Goal: Task Accomplishment & Management: Manage account settings

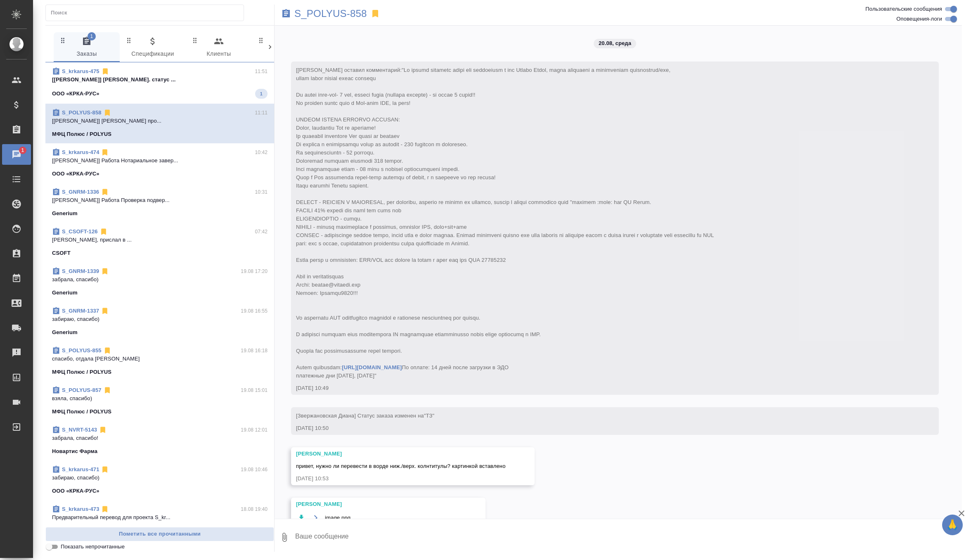
scroll to position [1043, 0]
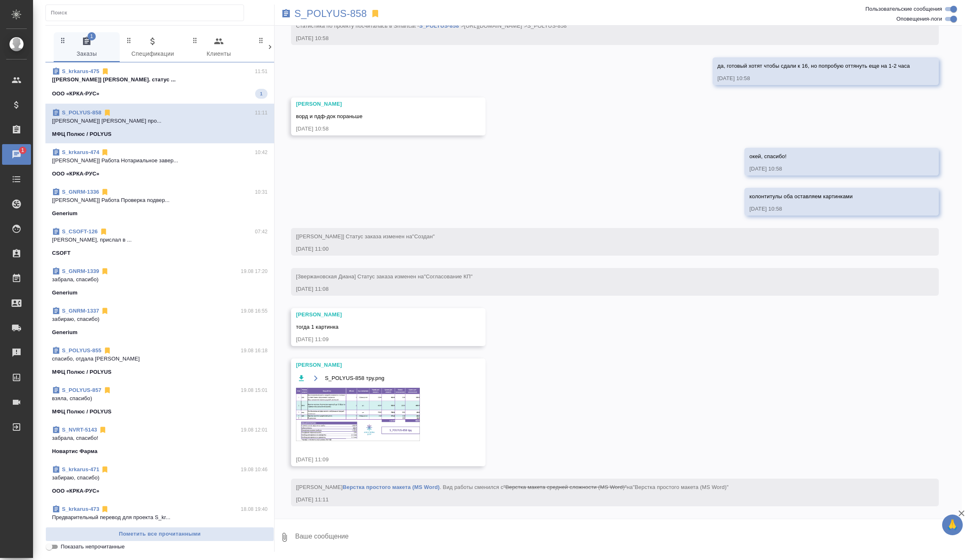
click at [213, 67] on div "S_krkarus-475 11:51" at bounding box center [160, 71] width 216 height 8
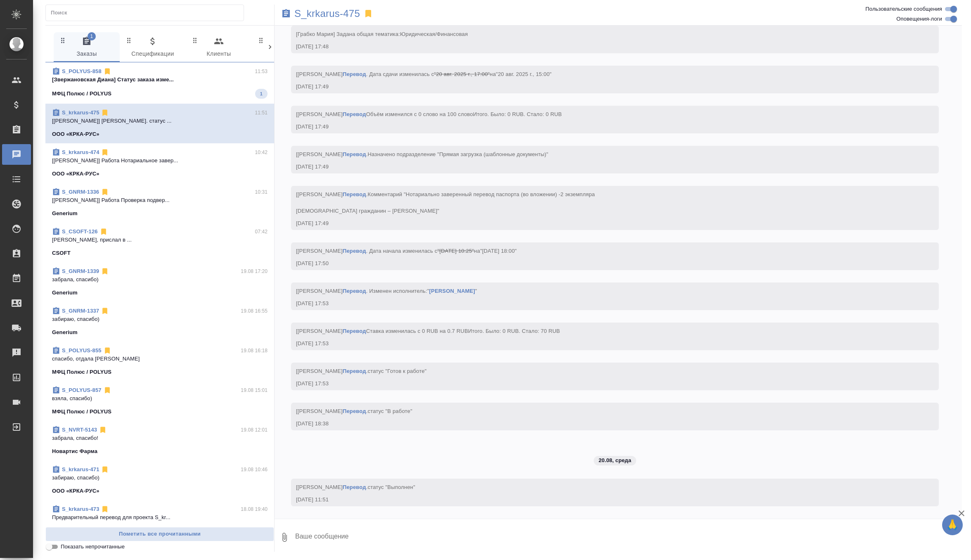
scroll to position [1954, 0]
click at [209, 83] on p "[Звержановская Диана] Статус заказа изме..." at bounding box center [160, 80] width 216 height 8
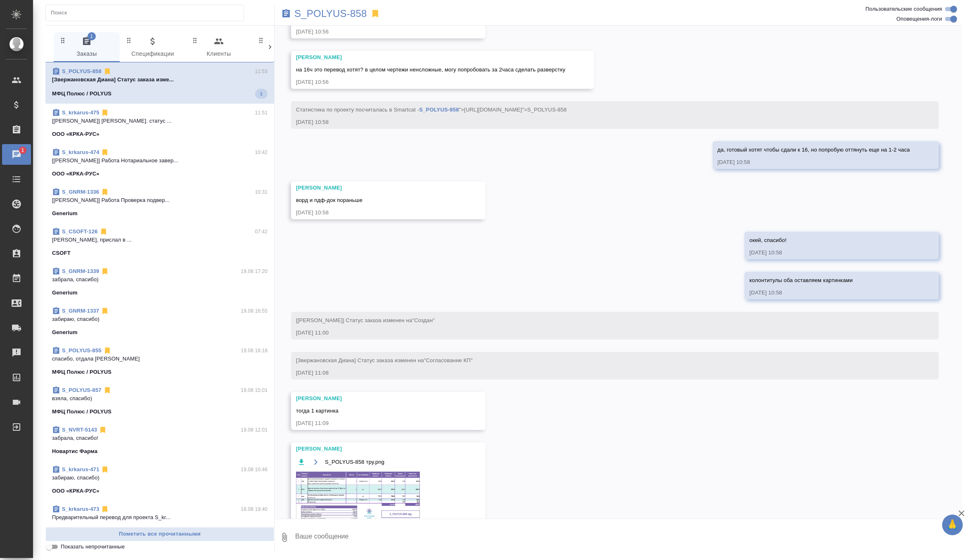
scroll to position [1030, 0]
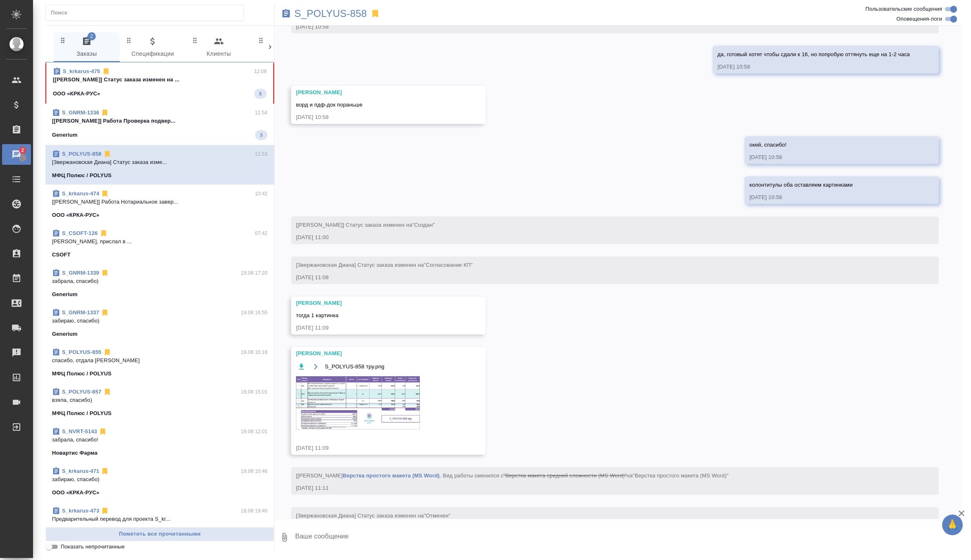
click at [195, 134] on div "Generium 3" at bounding box center [160, 135] width 216 height 10
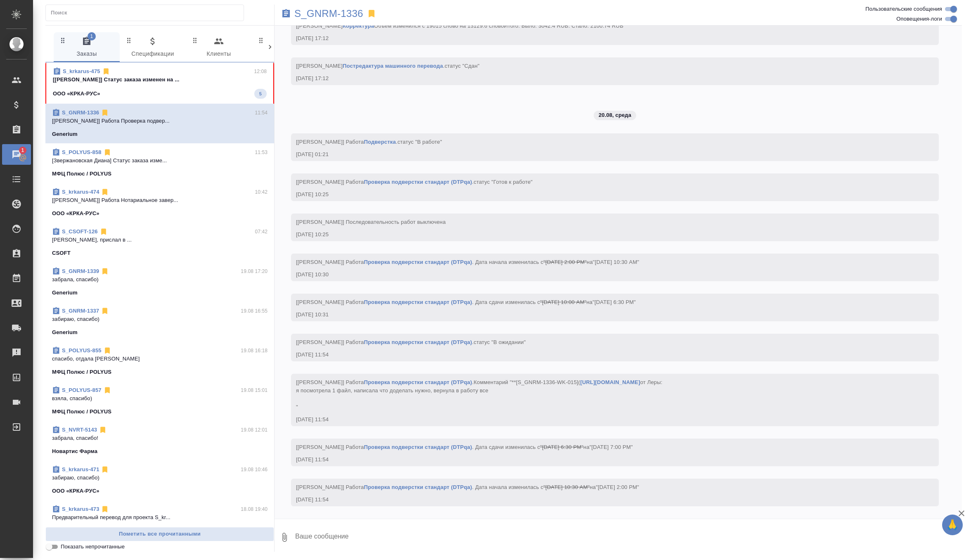
scroll to position [9379, 0]
click at [211, 79] on p "[Грабко Мария] Статус заказа изменен на ..." at bounding box center [160, 80] width 214 height 8
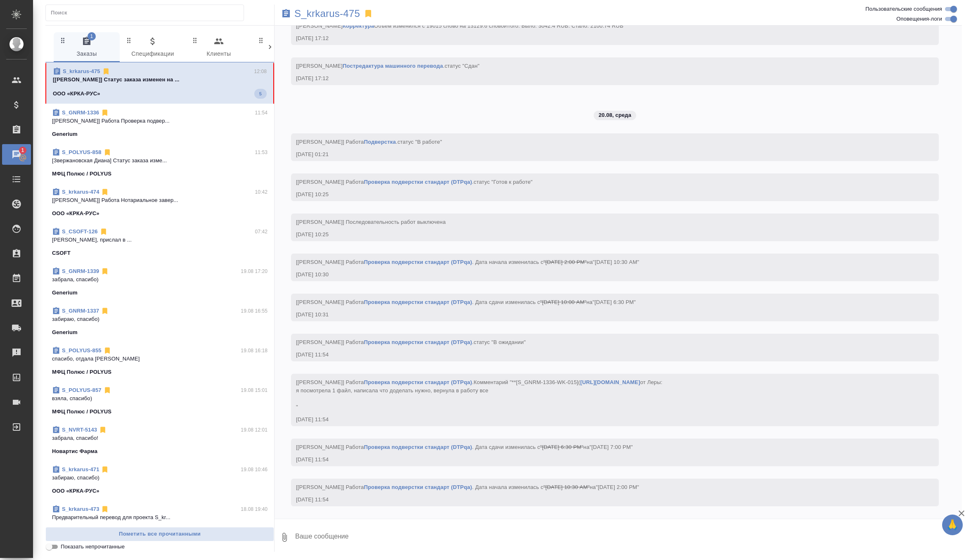
scroll to position [2175, 0]
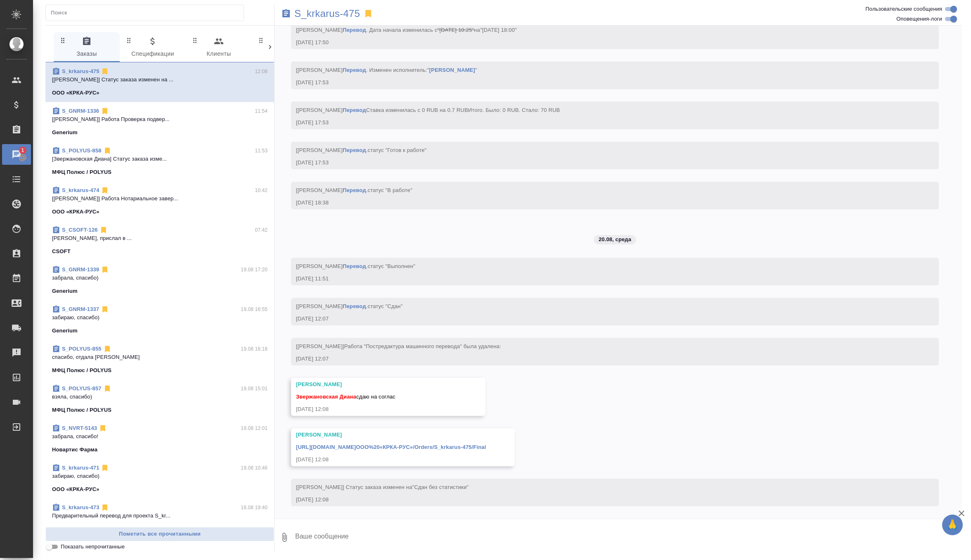
click at [349, 542] on textarea at bounding box center [628, 537] width 668 height 28
type textarea "отдаю, спасибо)"
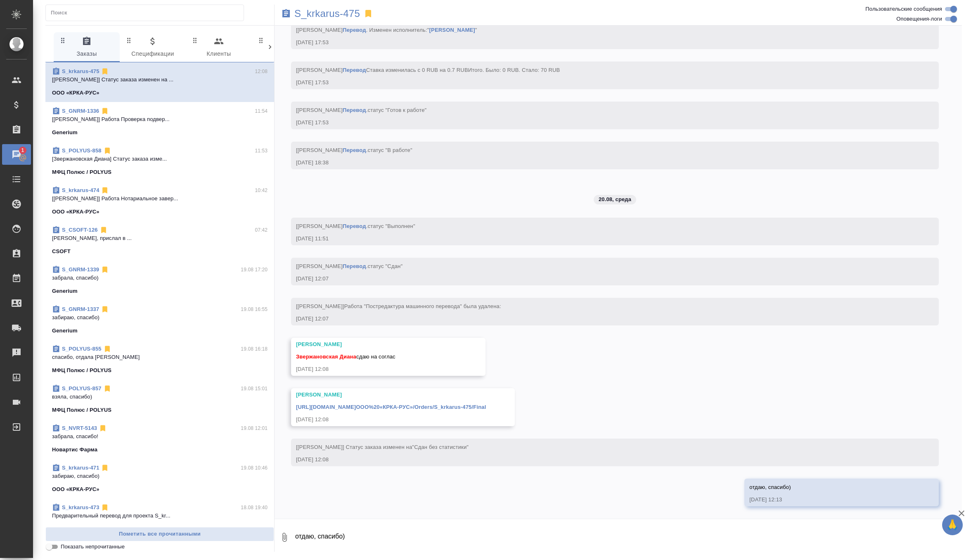
scroll to position [2215, 0]
click at [486, 407] on link "https://drive.awatera.com/apps/files/files/10141364?dir=/Shares/ООО%20«КРКА-РУС…" at bounding box center [391, 407] width 190 height 6
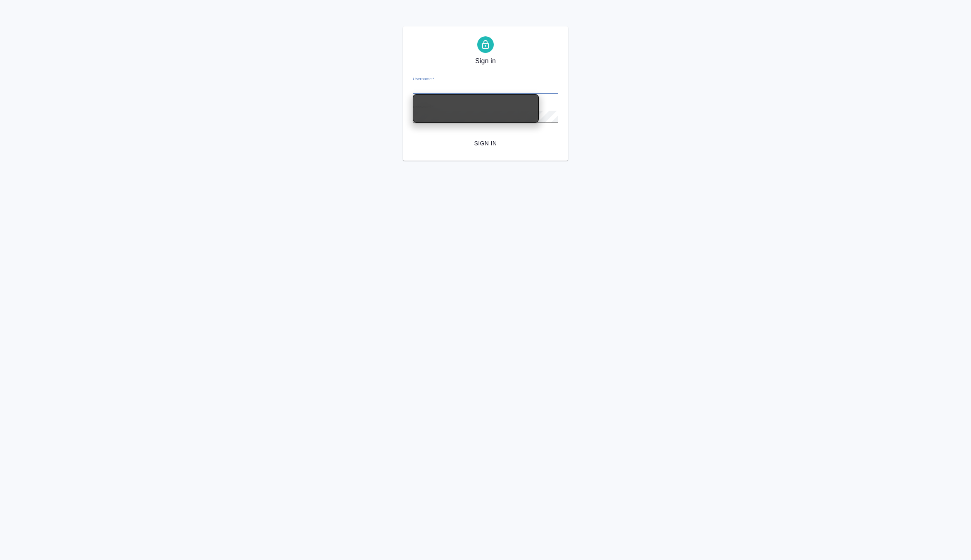
type input "d.zverzhanovskaya@awatera.com"
click at [486, 154] on div "Sign in Username   * d.zverzhanovskaya@awatera.com Password   * urlPath   * /Or…" at bounding box center [485, 93] width 165 height 134
click at [491, 144] on span "Sign in" at bounding box center [486, 143] width 132 height 10
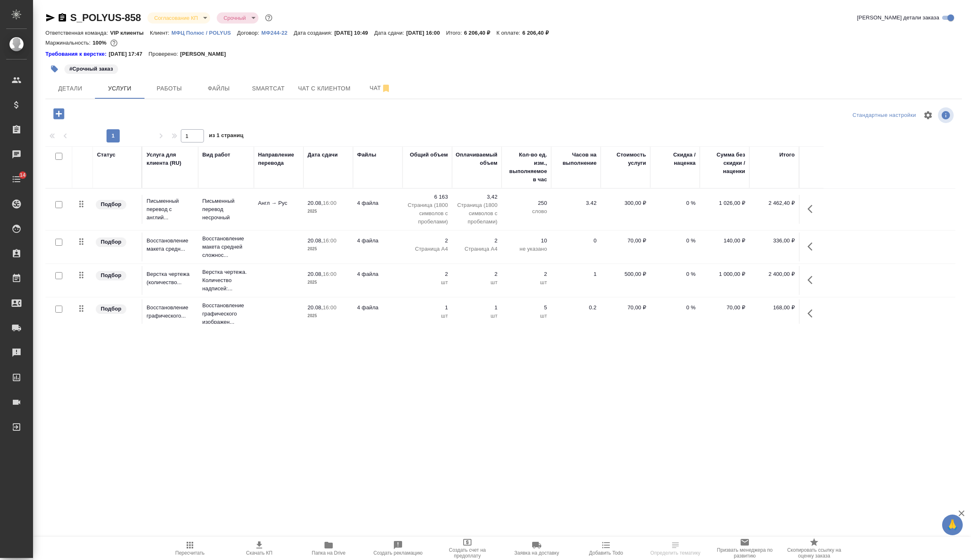
click at [202, 19] on body "🙏 .cls-1 fill:#fff; AWATERA Zverzhanovskaya Diana Клиенты Спецификации Заказы 0…" at bounding box center [485, 280] width 971 height 560
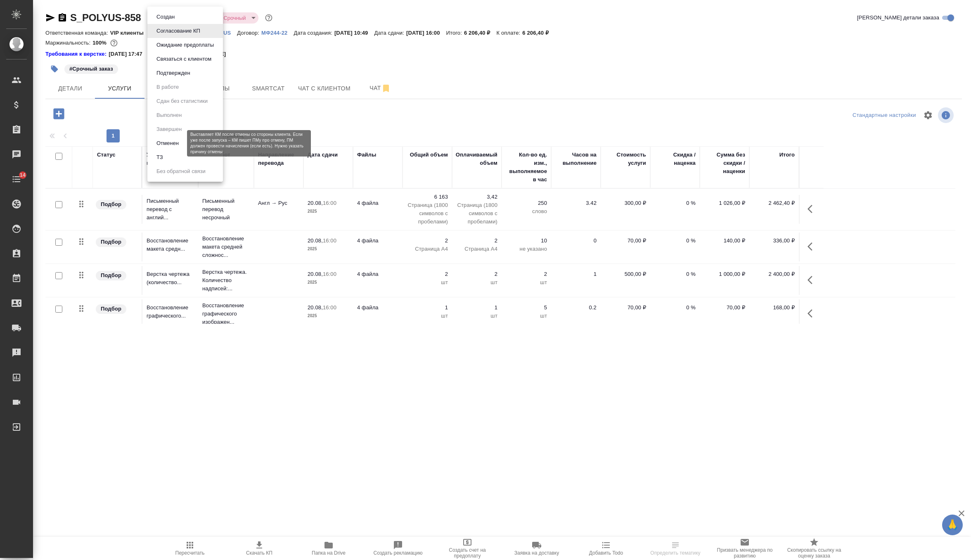
click at [182, 144] on li "Отменен" at bounding box center [185, 143] width 76 height 14
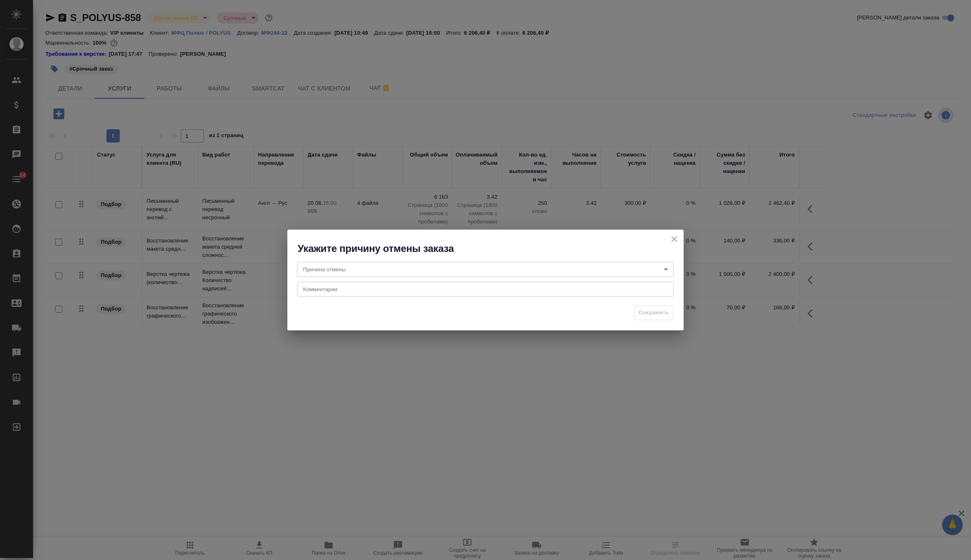
click at [330, 268] on body "🙏 .cls-1 fill:#fff; AWATERA Zverzhanovskaya Diana Клиенты Спецификации Заказы 0…" at bounding box center [485, 280] width 971 height 560
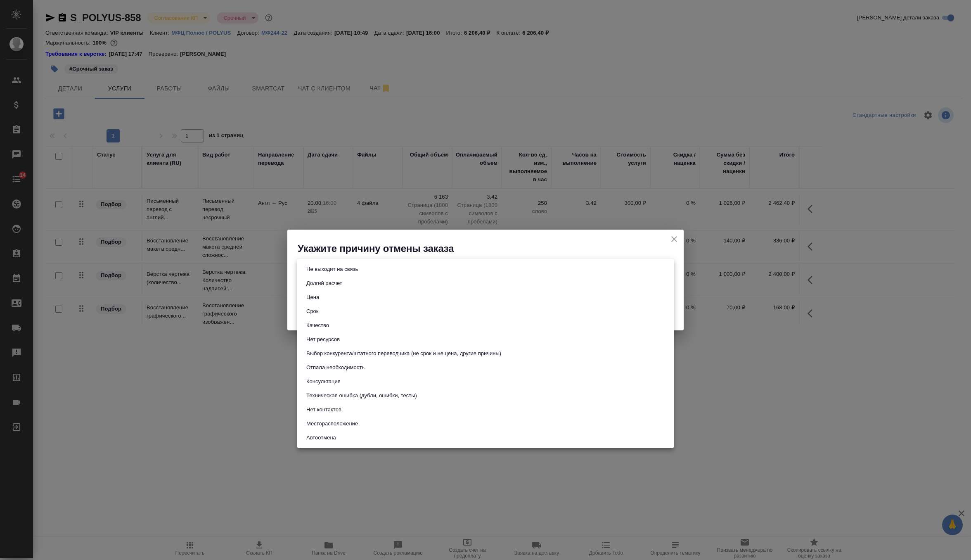
click at [322, 365] on button "Отпала необходимость" at bounding box center [335, 367] width 63 height 9
type input "noNeed"
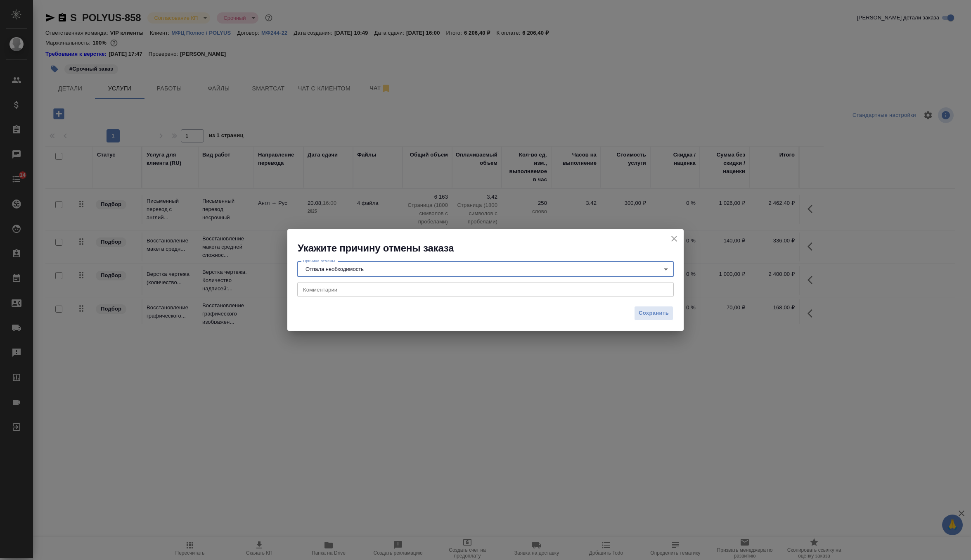
click at [369, 296] on div "x Комментарии" at bounding box center [485, 289] width 377 height 15
paste textarea "из-за срочности принято привлечь внутренние ресурсы."
type textarea "из-за срочности принято привлечь внутренние ресурсы."
click at [656, 313] on span "Сохранить" at bounding box center [654, 312] width 30 height 9
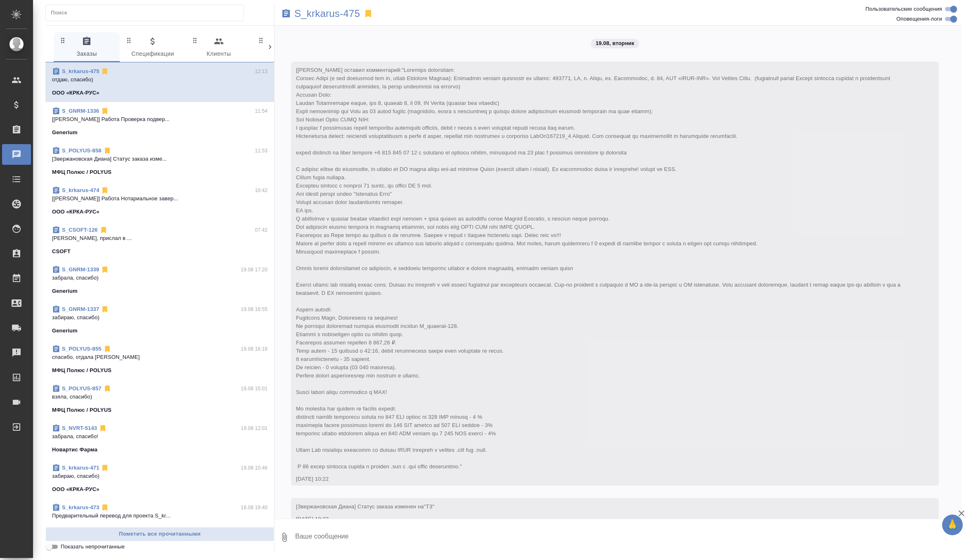
scroll to position [2215, 0]
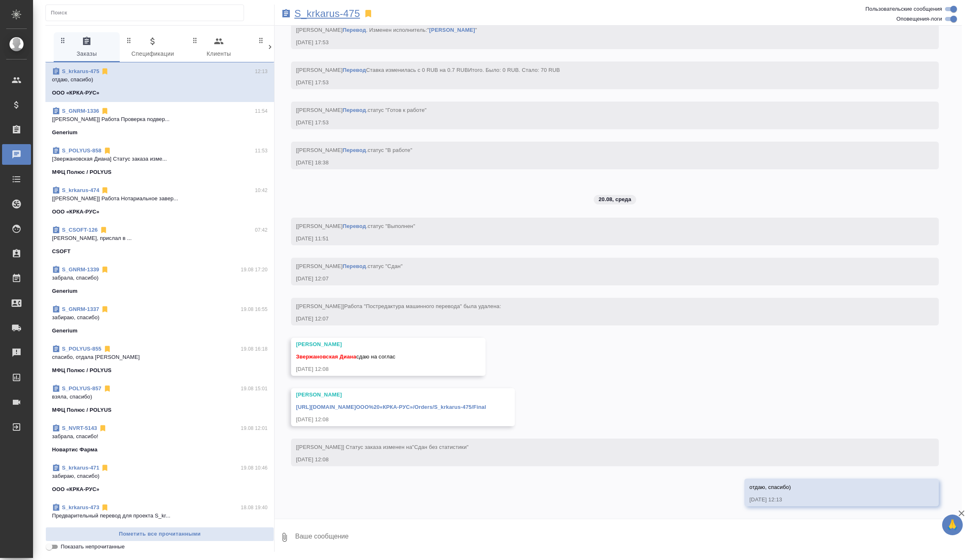
click at [346, 18] on p "S_krkarus-475" at bounding box center [327, 13] width 66 height 8
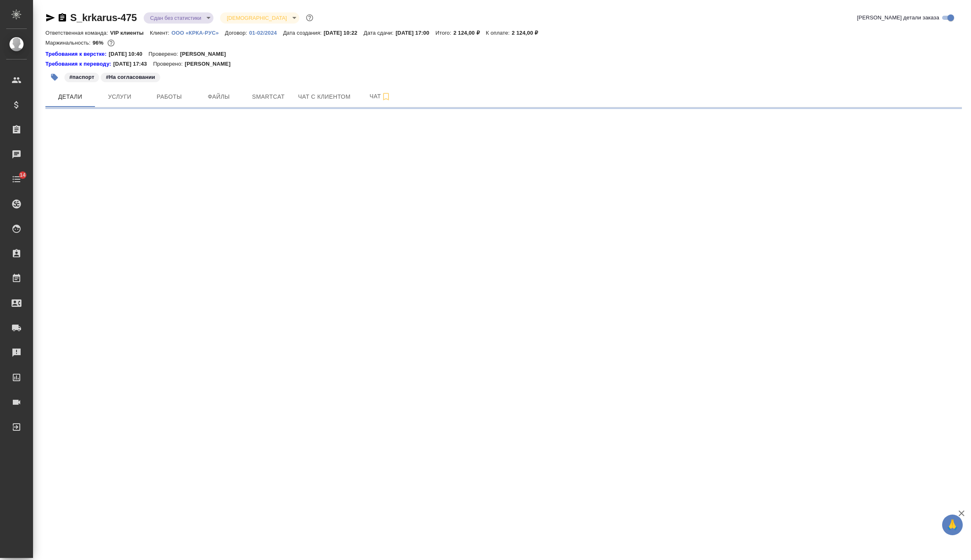
select select "RU"
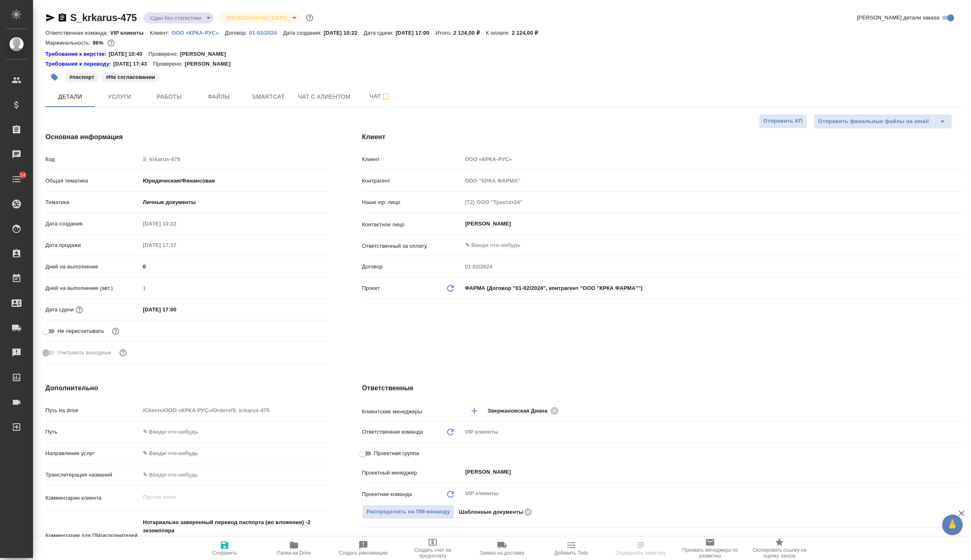
type textarea "x"
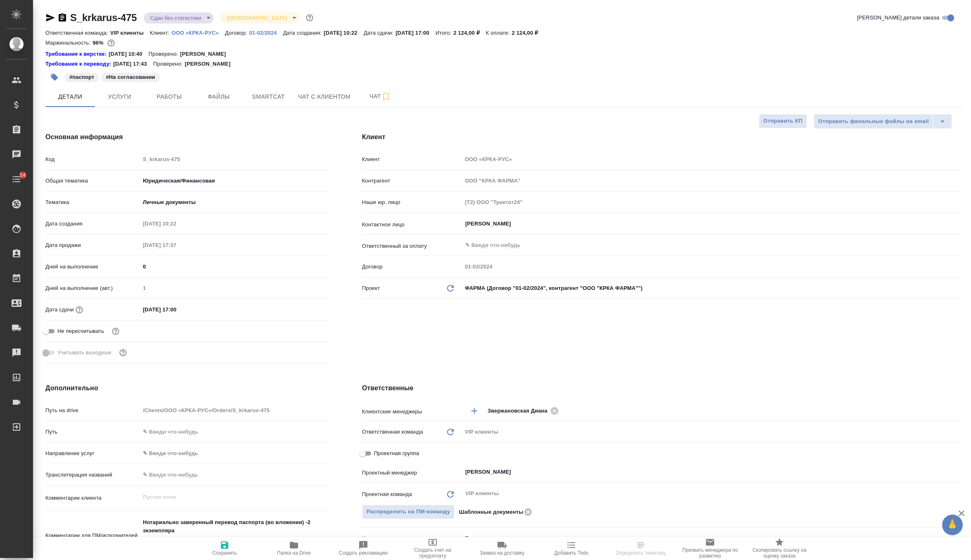
type textarea "x"
click at [218, 99] on span "Файлы" at bounding box center [219, 97] width 40 height 10
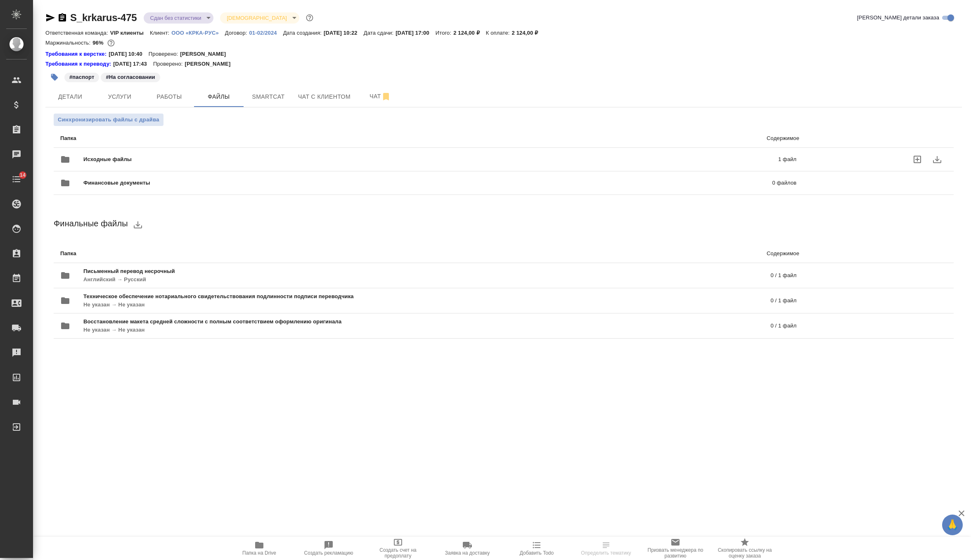
click at [158, 156] on span "Исходные файлы" at bounding box center [269, 159] width 372 height 8
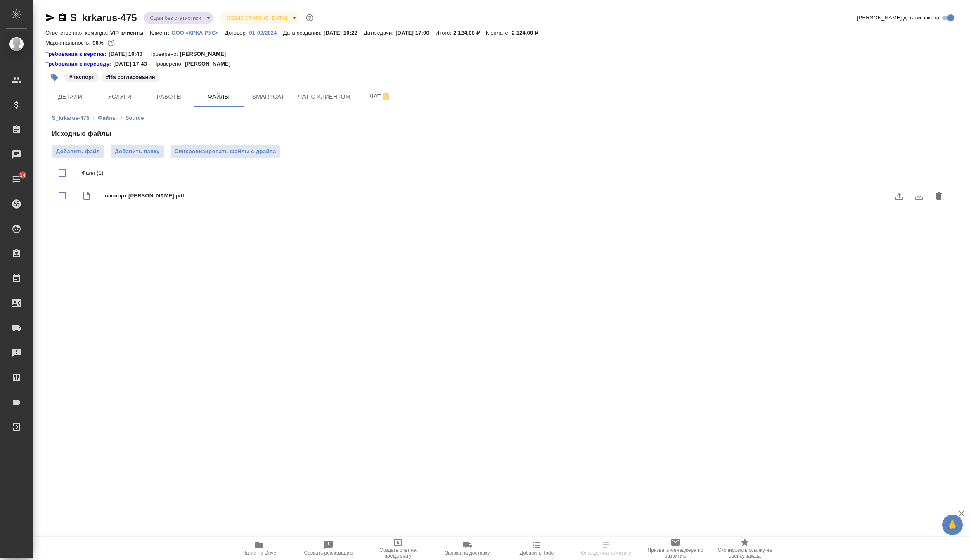
click at [64, 198] on input "checkbox" at bounding box center [62, 195] width 17 height 17
checkbox input "true"
click at [920, 196] on icon "download" at bounding box center [919, 196] width 8 height 7
click at [173, 87] on button "Работы" at bounding box center [170, 96] width 50 height 21
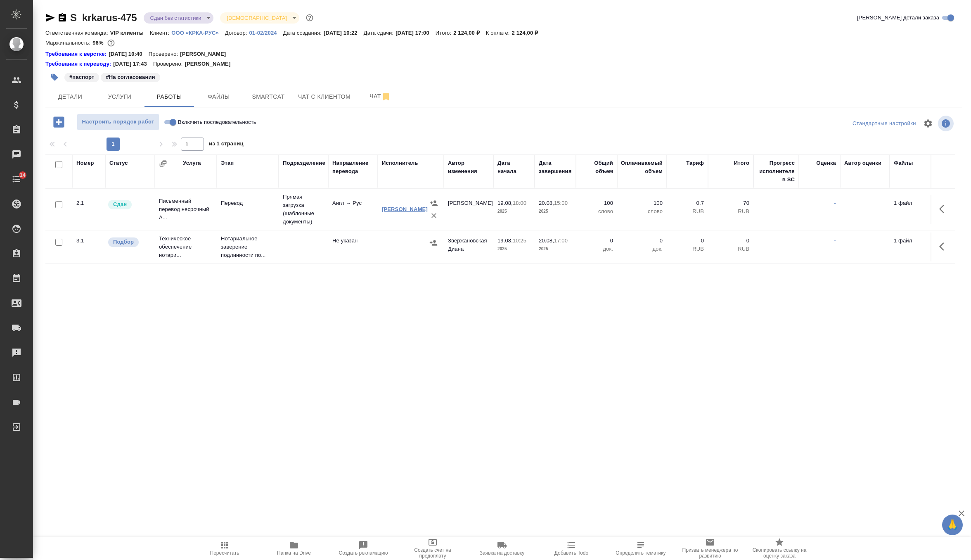
click at [403, 210] on link "[PERSON_NAME]" at bounding box center [405, 209] width 46 height 6
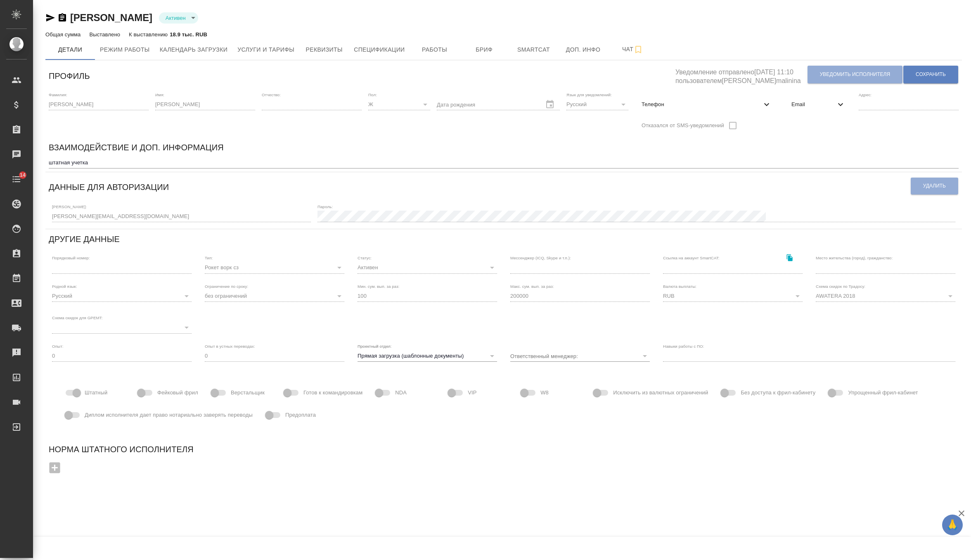
click at [135, 61] on div "Попова Галина Активен active Общая сумма Выставлено К выставлению 18.9 тыс. RUB…" at bounding box center [504, 250] width 926 height 500
click at [131, 53] on span "Режим работы" at bounding box center [125, 50] width 50 height 10
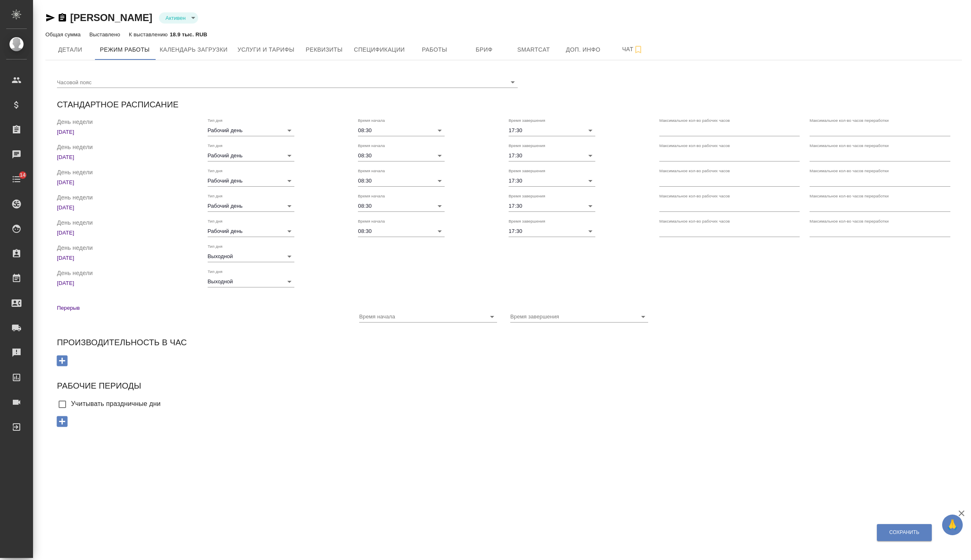
checkbox input "true"
click at [199, 47] on span "Календарь загрузки" at bounding box center [194, 50] width 68 height 10
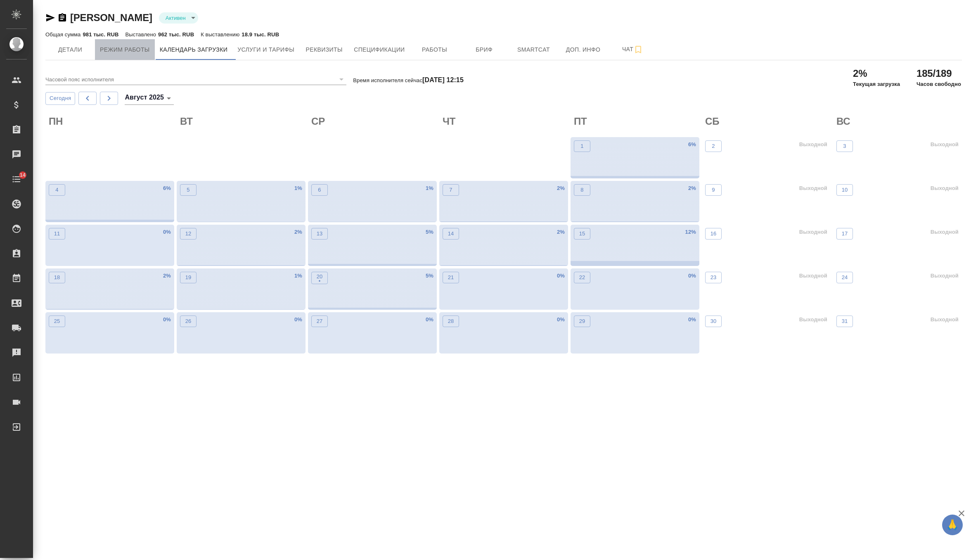
click at [131, 52] on span "Режим работы" at bounding box center [125, 50] width 50 height 10
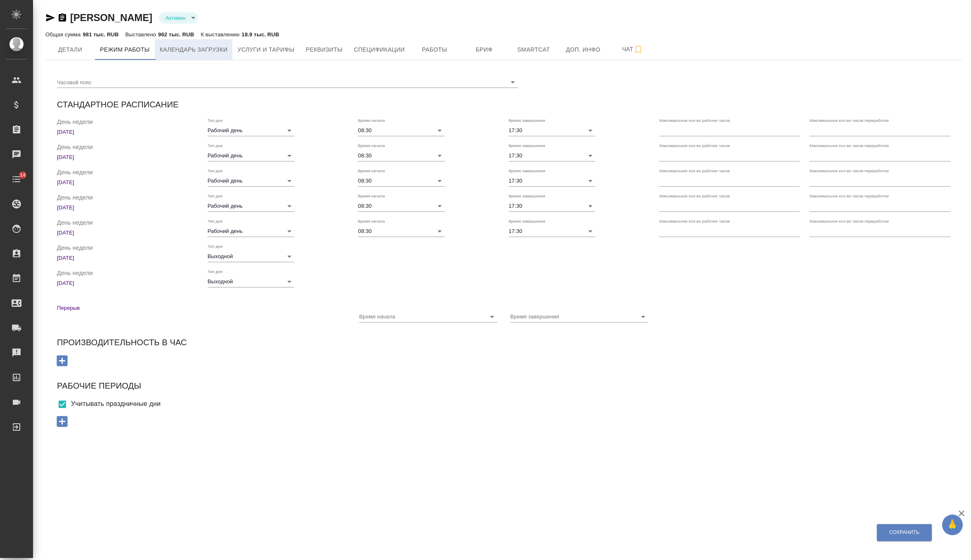
click at [189, 55] on span "Календарь загрузки" at bounding box center [194, 50] width 68 height 10
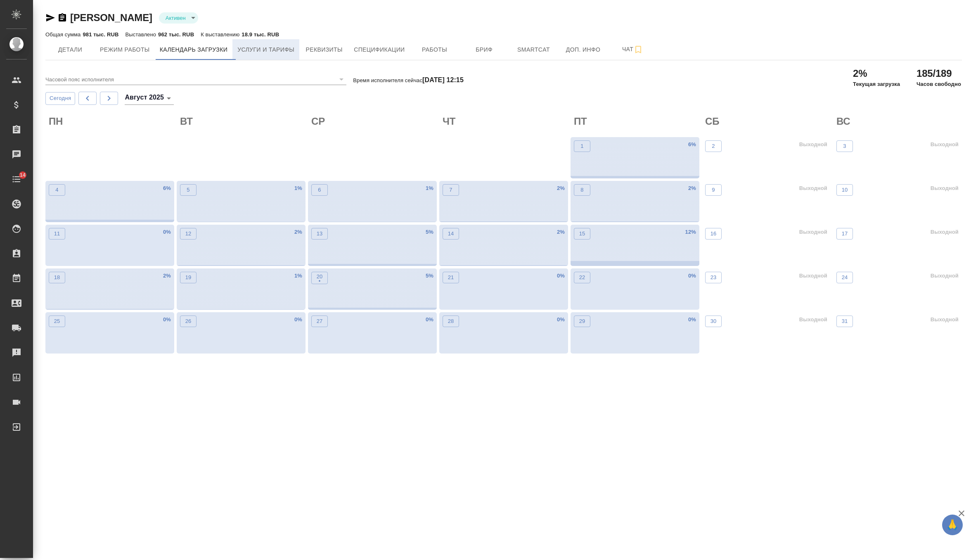
click at [250, 49] on span "Услуги и тарифы" at bounding box center [265, 50] width 57 height 10
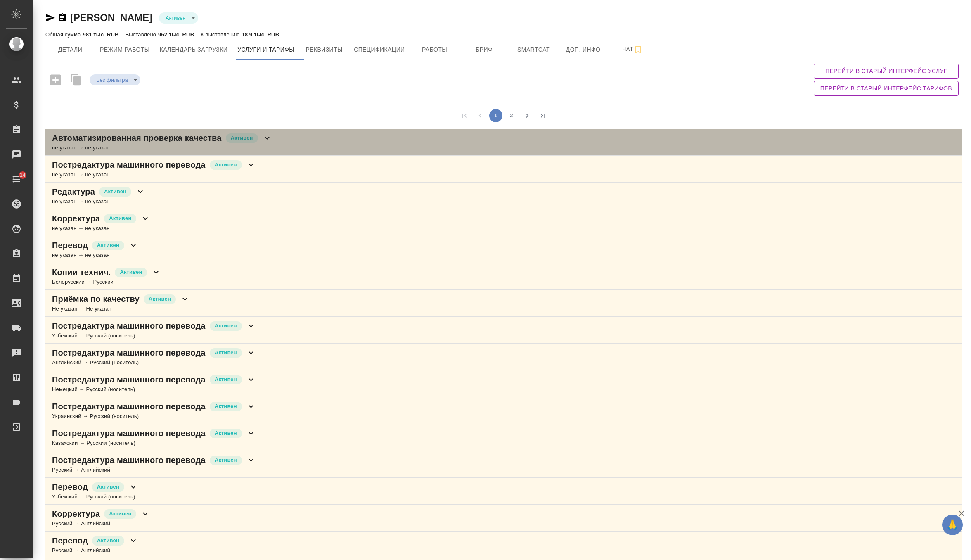
click at [268, 142] on div "Автоматизированная проверка качества Активен" at bounding box center [162, 138] width 220 height 12
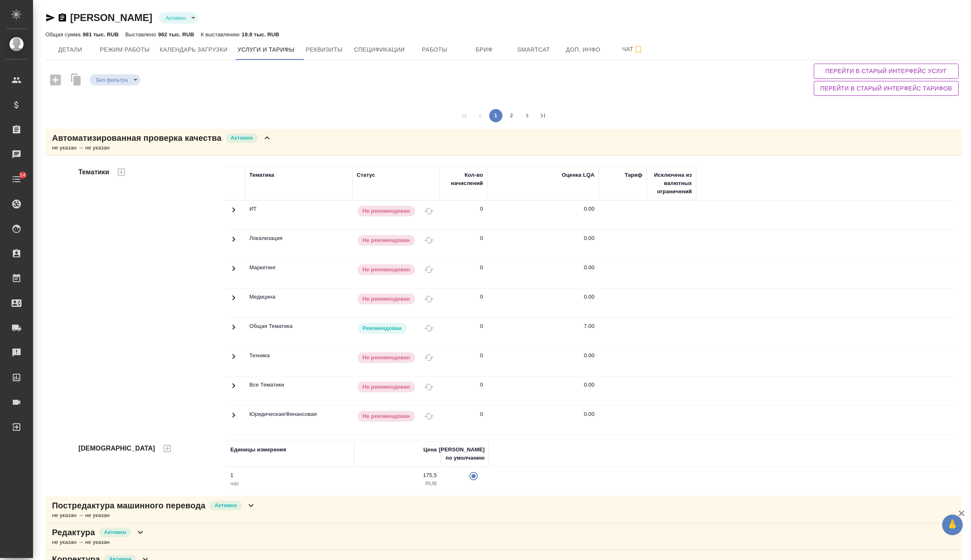
click at [268, 140] on icon at bounding box center [267, 138] width 10 height 10
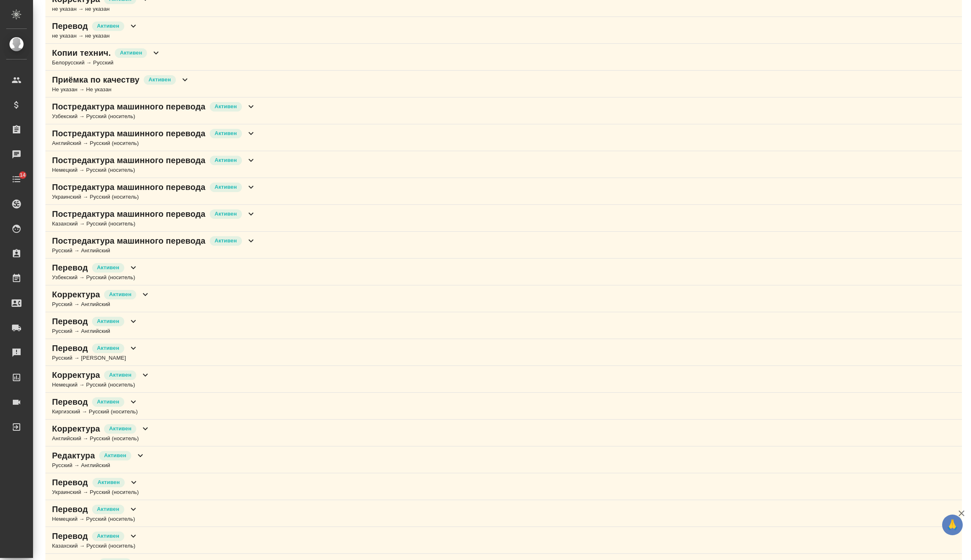
scroll to position [244, 0]
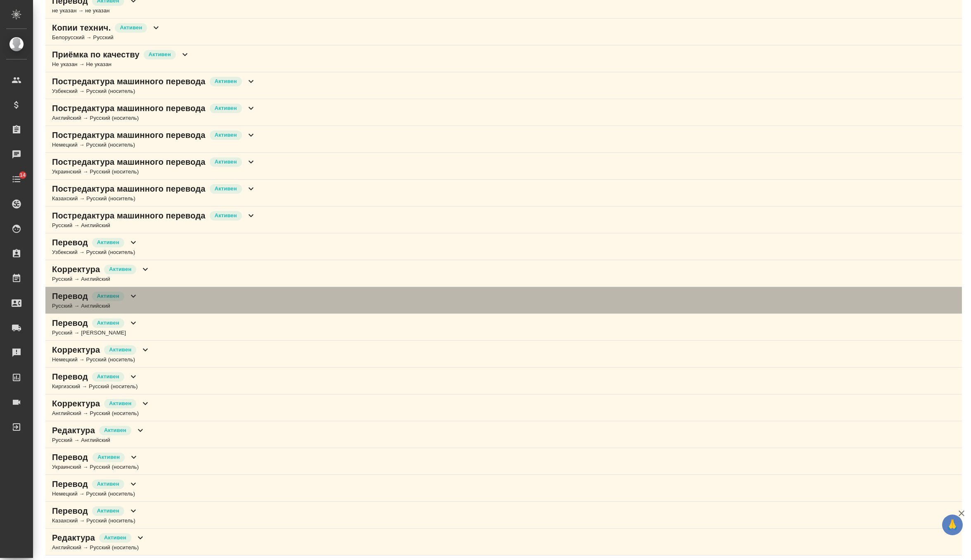
click at [156, 295] on div "Перевод Активен Русский → Английский" at bounding box center [503, 300] width 917 height 27
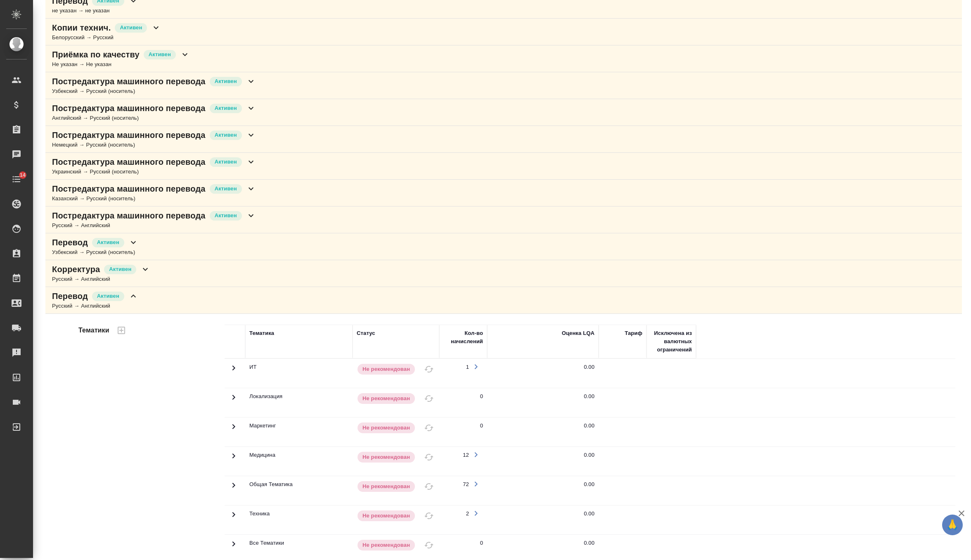
click at [138, 292] on icon at bounding box center [133, 296] width 10 height 10
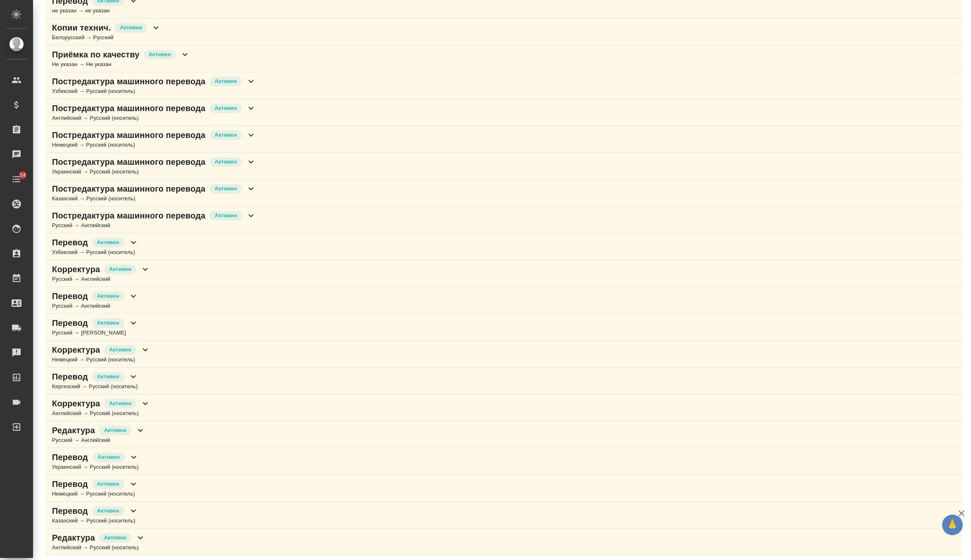
click at [144, 237] on div "Перевод Активен Узбекский → Русский (носитель)" at bounding box center [503, 246] width 917 height 27
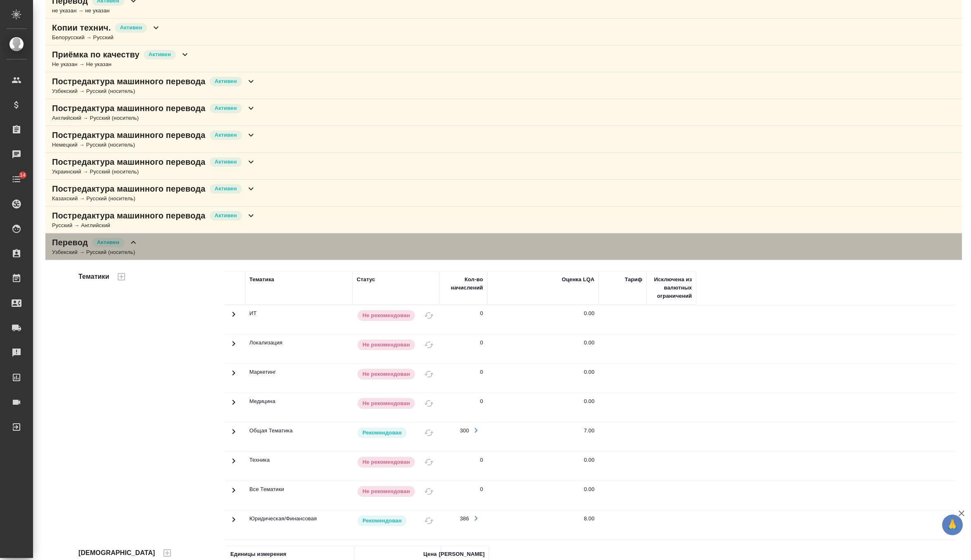
click at [144, 237] on div "Перевод Активен Узбекский → Русский (носитель)" at bounding box center [503, 246] width 917 height 27
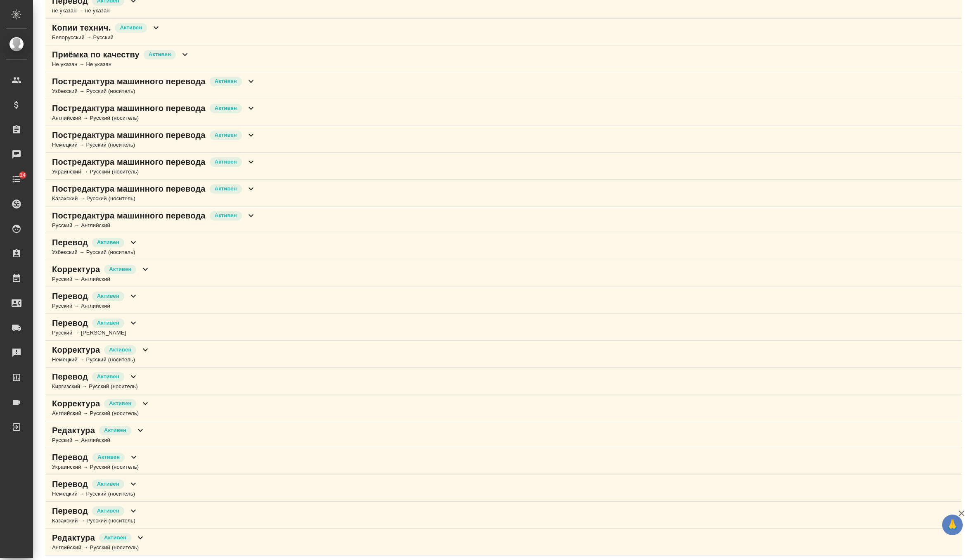
click at [144, 237] on div "Перевод Активен Узбекский → Русский (носитель)" at bounding box center [503, 246] width 917 height 27
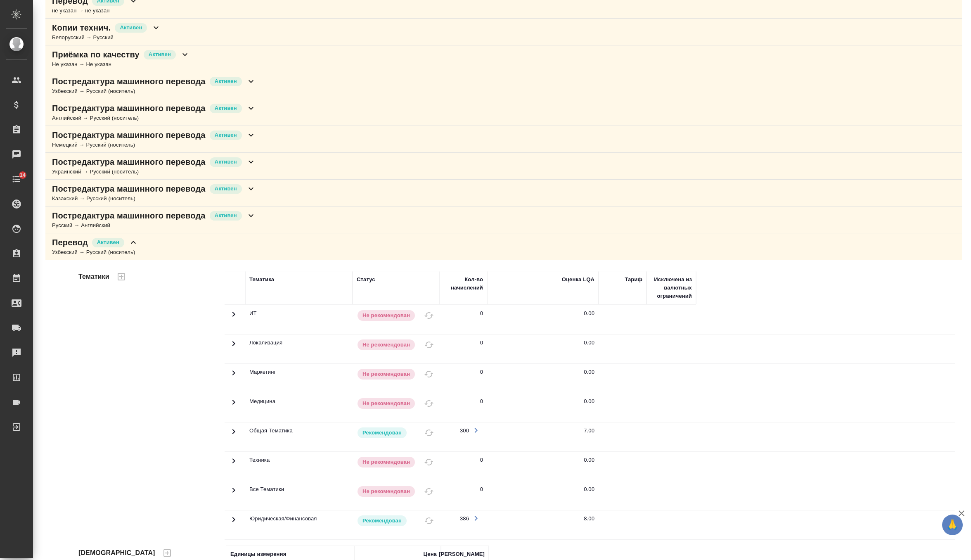
click at [144, 237] on div "Перевод Активен Узбекский → Русский (носитель)" at bounding box center [503, 246] width 917 height 27
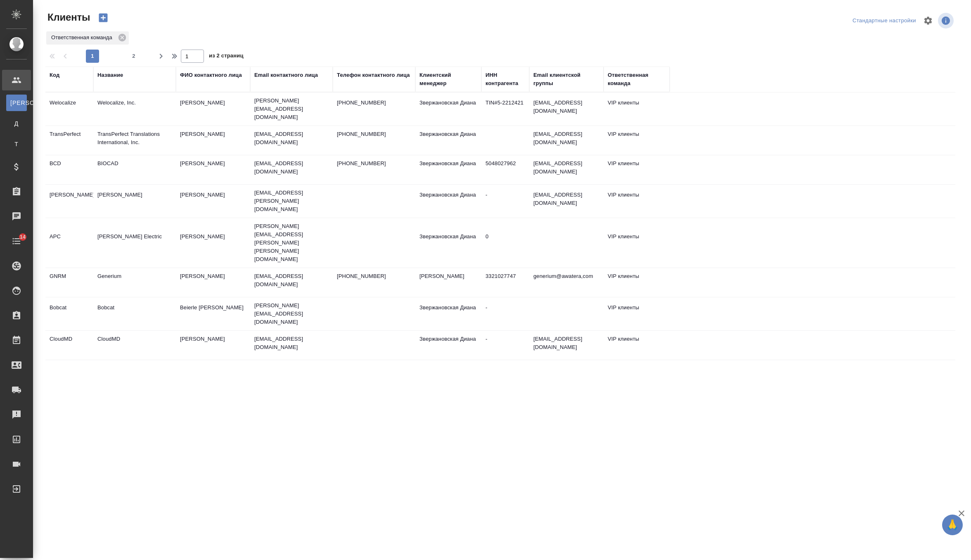
select select "RU"
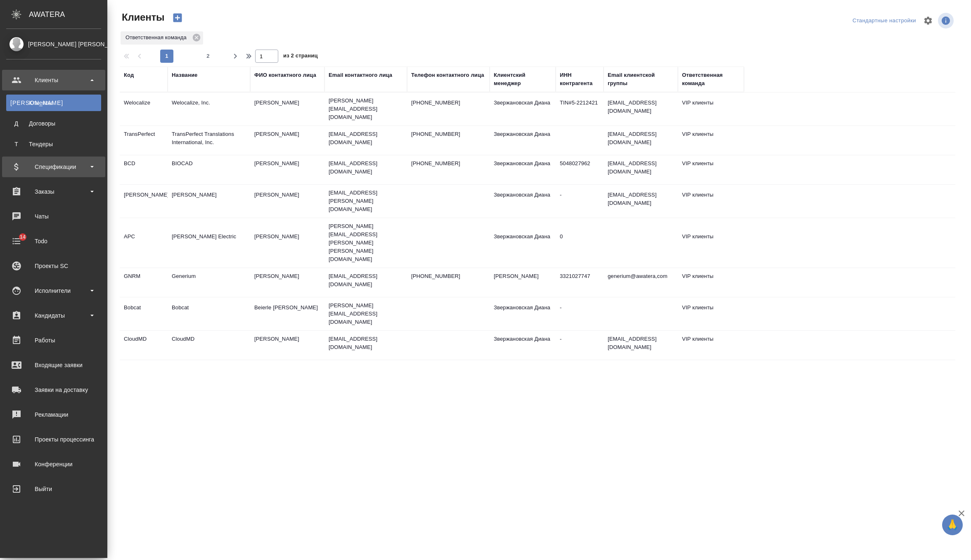
click at [43, 171] on div "Спецификации" at bounding box center [53, 167] width 95 height 12
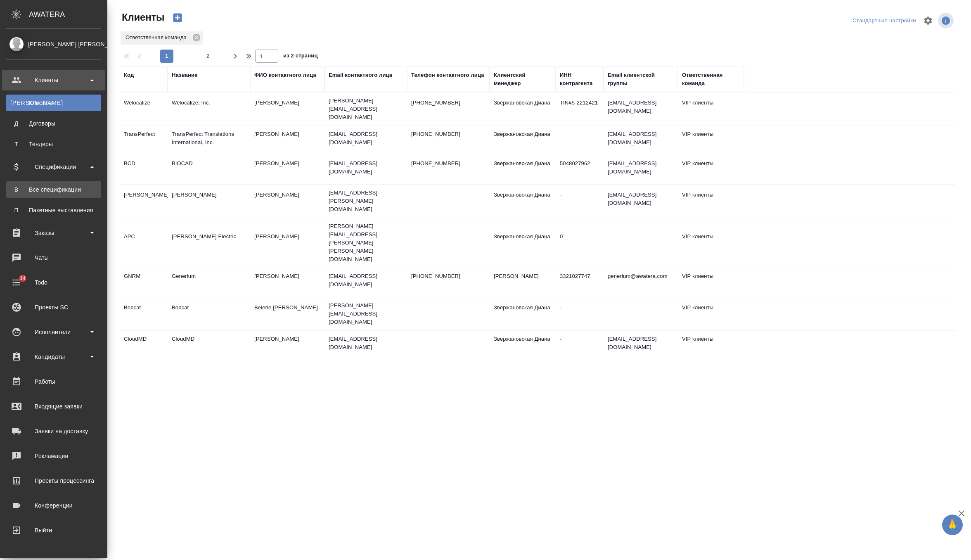
click at [46, 188] on div "Все спецификации" at bounding box center [53, 189] width 87 height 8
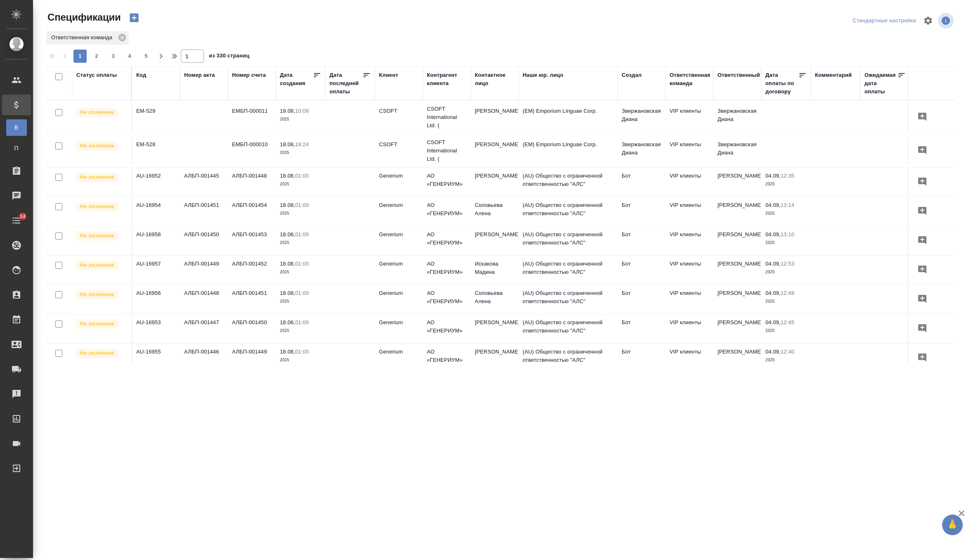
click at [391, 80] on div "Клиент" at bounding box center [399, 83] width 40 height 25
click at [391, 73] on div "Клиент" at bounding box center [388, 75] width 19 height 8
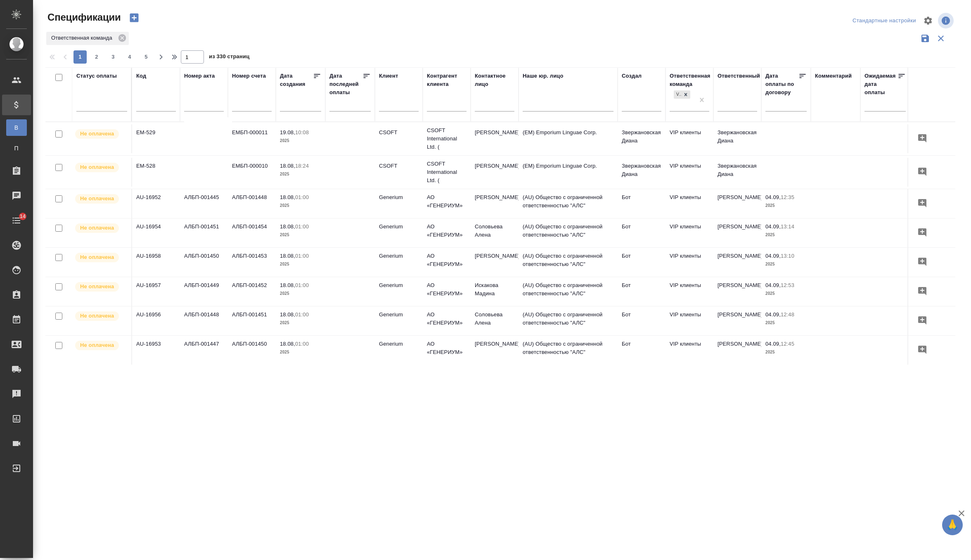
click at [390, 104] on input "text" at bounding box center [399, 106] width 40 height 10
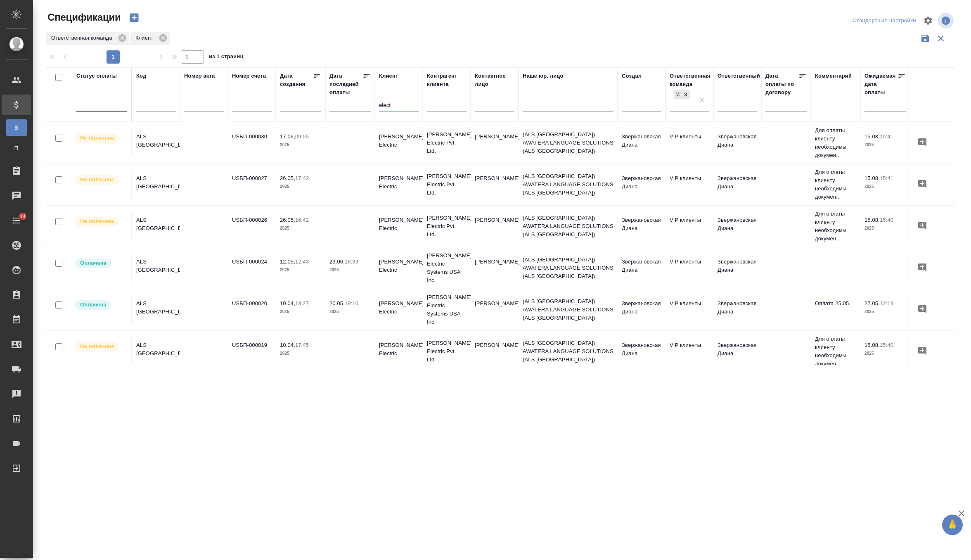
type input "elect"
click at [108, 109] on div at bounding box center [101, 104] width 51 height 16
click at [206, 130] on div "Не оплачена" at bounding box center [198, 129] width 124 height 15
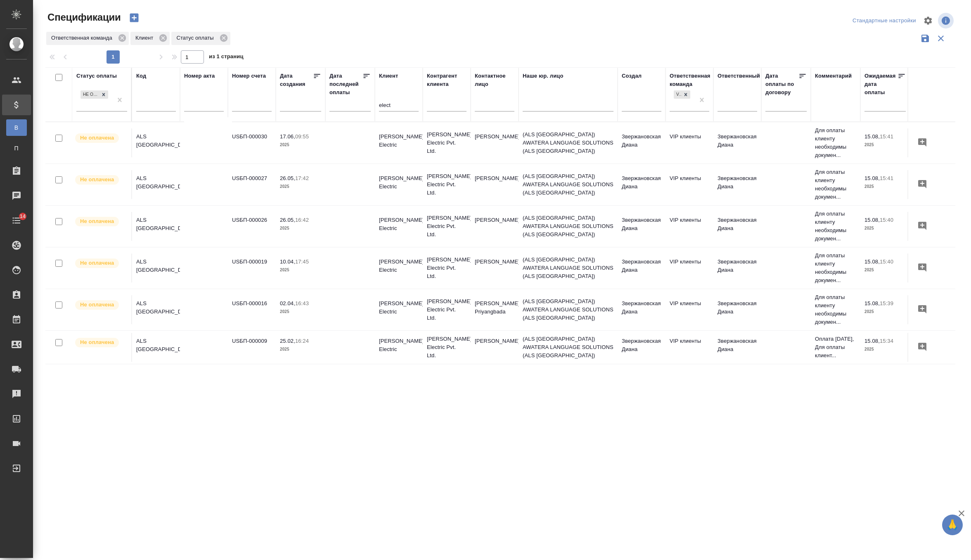
click at [789, 151] on td at bounding box center [786, 142] width 50 height 29
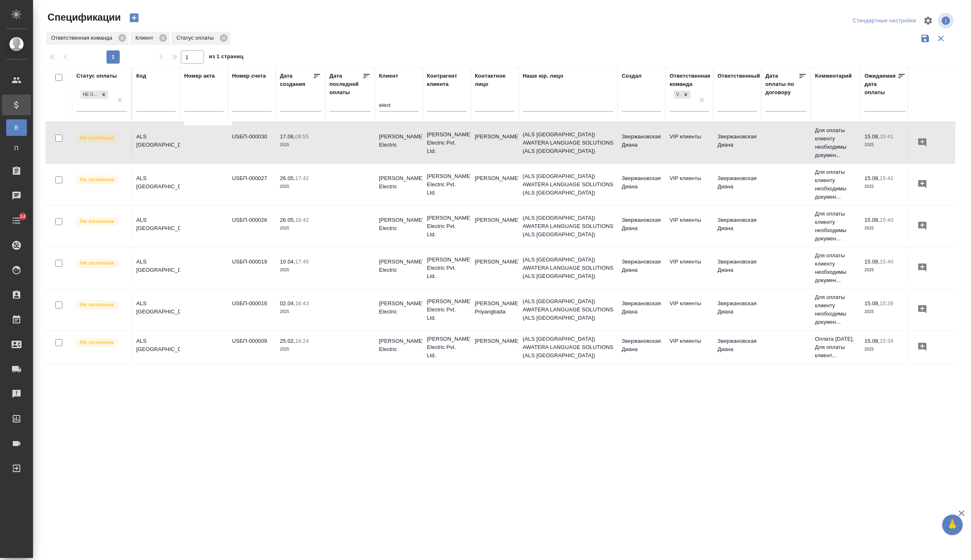
click at [789, 151] on td at bounding box center [786, 142] width 50 height 29
click at [339, 157] on td at bounding box center [350, 142] width 50 height 29
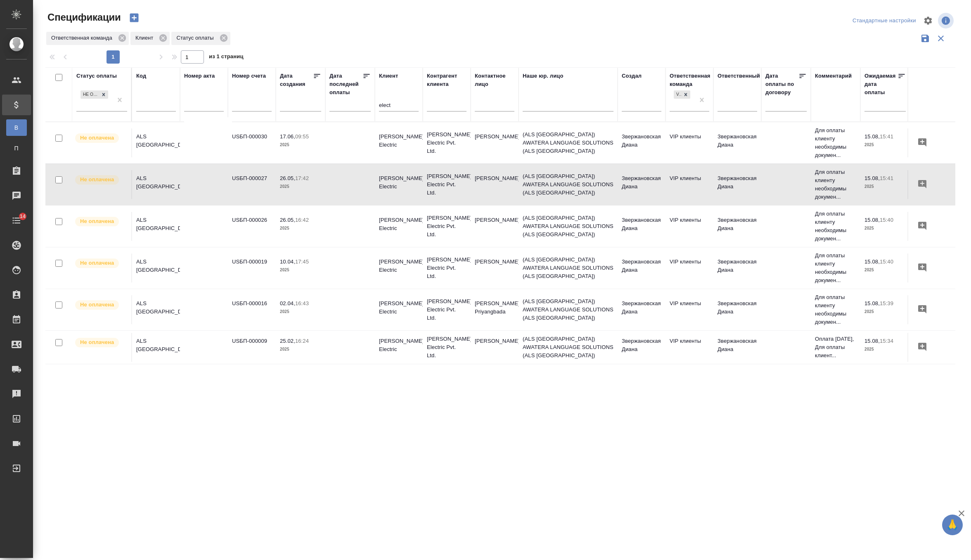
click at [335, 157] on td at bounding box center [350, 142] width 50 height 29
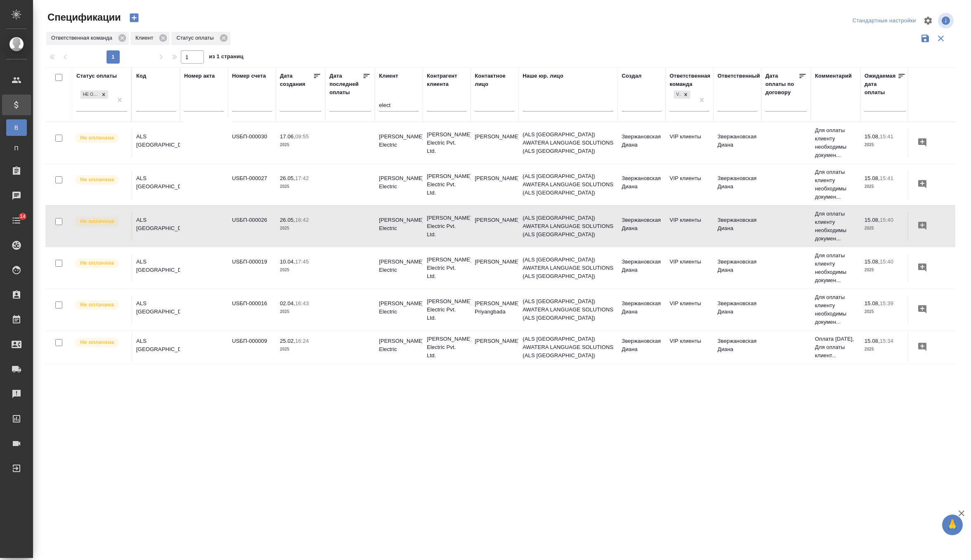
click at [335, 157] on td at bounding box center [350, 142] width 50 height 29
click at [433, 266] on p "[PERSON_NAME] Electric Pvt. Ltd." at bounding box center [447, 268] width 40 height 25
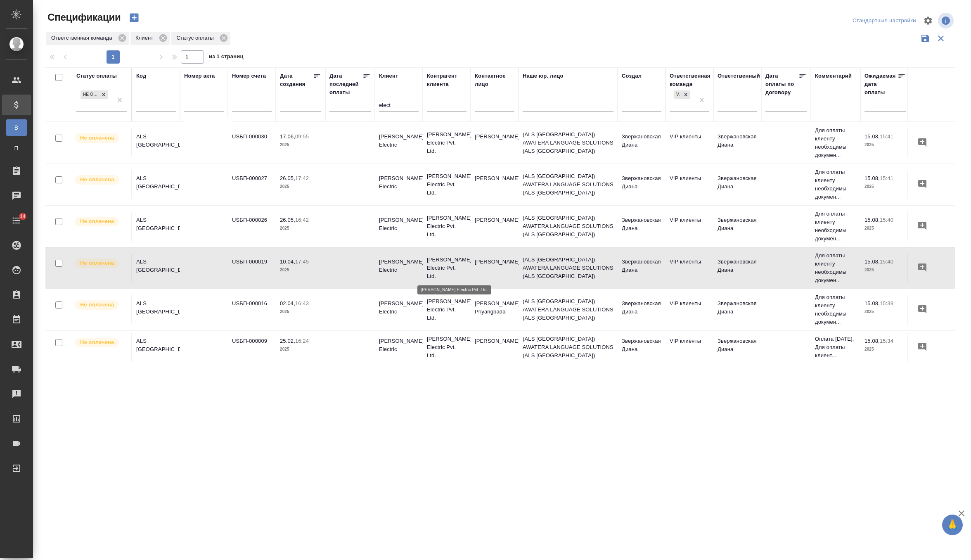
click at [433, 266] on p "[PERSON_NAME] Electric Pvt. Ltd." at bounding box center [447, 268] width 40 height 25
click at [472, 157] on td "Mallick Priyangbada" at bounding box center [495, 142] width 48 height 29
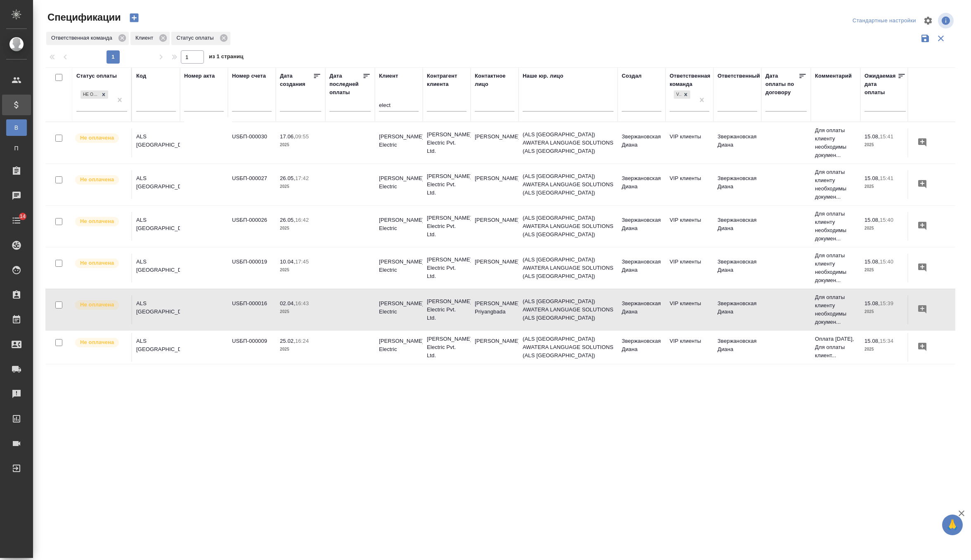
click at [472, 157] on td "Mallick Priyangbada" at bounding box center [495, 142] width 48 height 29
click at [315, 345] on p "2025" at bounding box center [300, 349] width 41 height 8
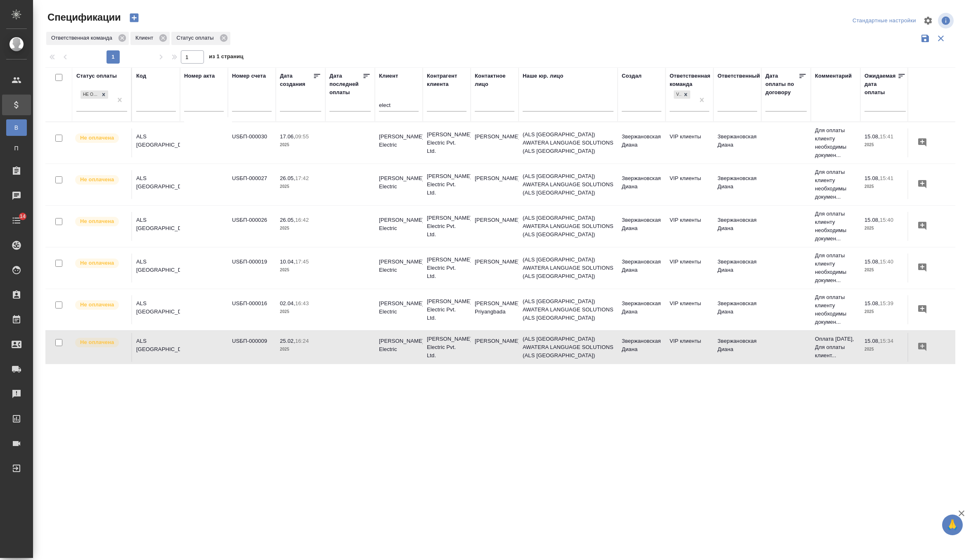
click at [315, 345] on p "2025" at bounding box center [300, 349] width 41 height 8
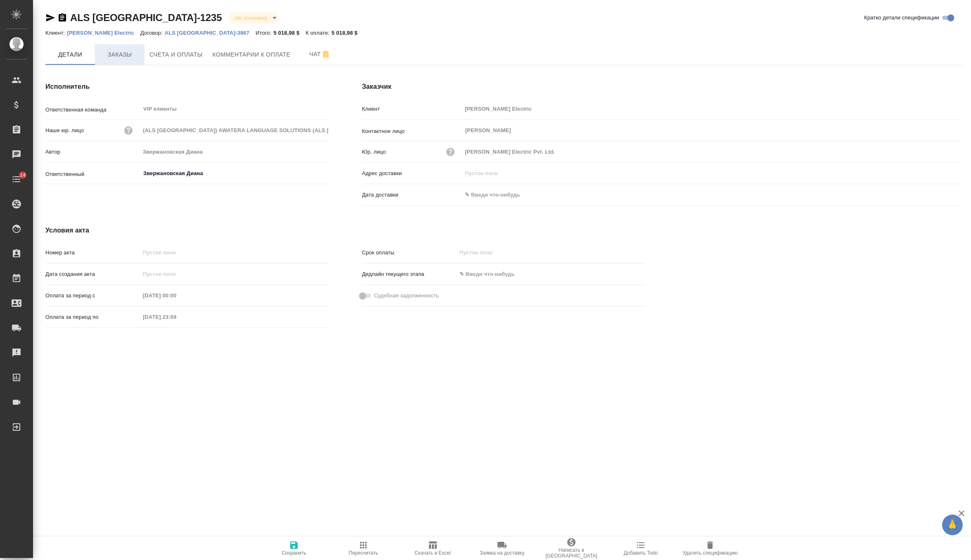
click at [119, 51] on span "Заказы" at bounding box center [120, 55] width 40 height 10
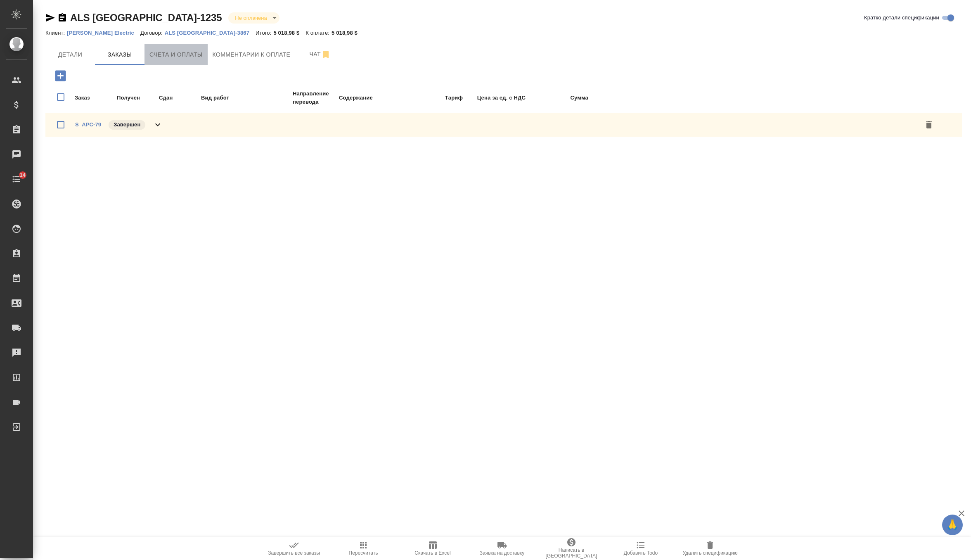
click at [161, 52] on span "Счета и оплаты" at bounding box center [175, 55] width 53 height 10
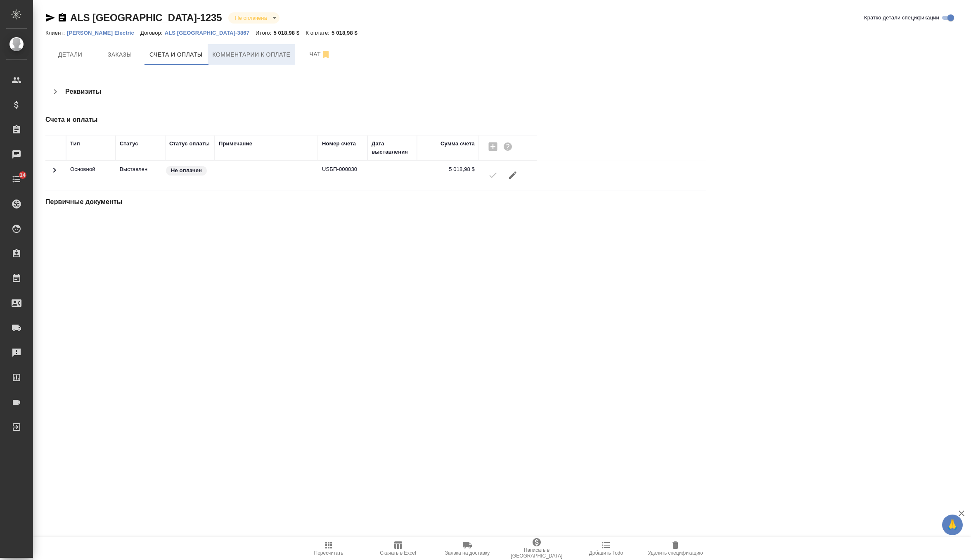
click at [243, 50] on span "Комментарии к оплате" at bounding box center [252, 55] width 78 height 10
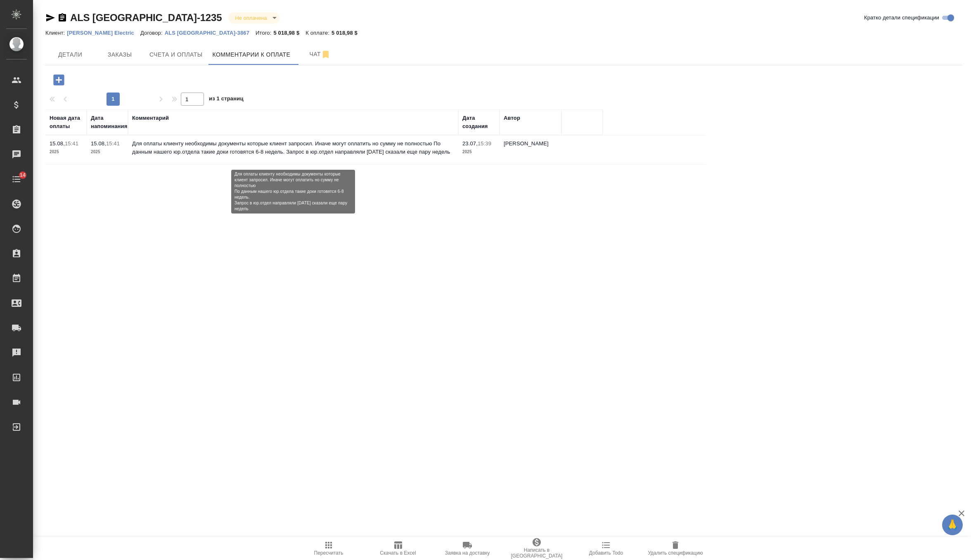
click at [258, 154] on p "Для оплаты клиенту необходимы документы которые клиент запросил. Иначе могут оп…" at bounding box center [293, 148] width 322 height 17
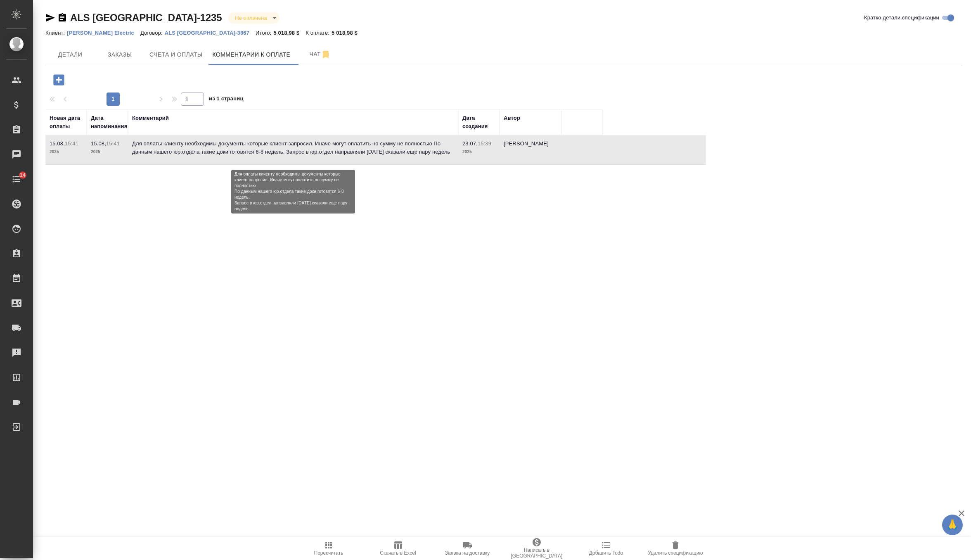
click at [258, 154] on p "Для оплаты клиенту необходимы документы которые клиент запросил. Иначе могут оп…" at bounding box center [293, 148] width 322 height 17
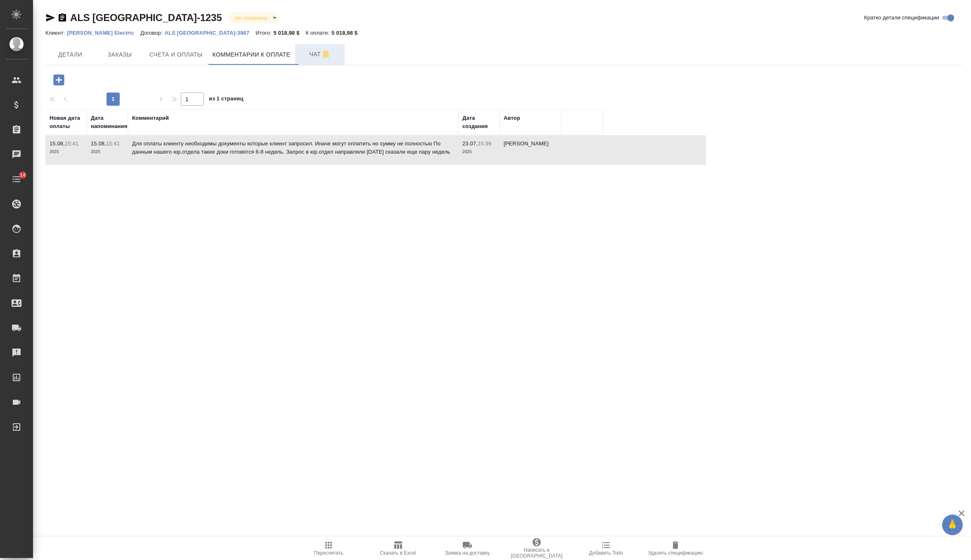
click at [313, 50] on span "Чат" at bounding box center [320, 54] width 40 height 10
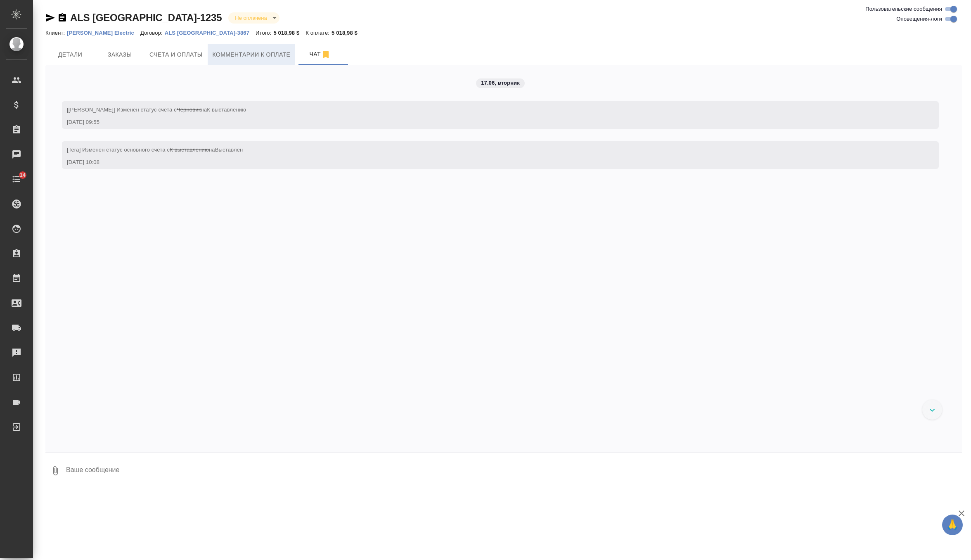
click at [244, 53] on span "Комментарии к оплате" at bounding box center [252, 55] width 78 height 10
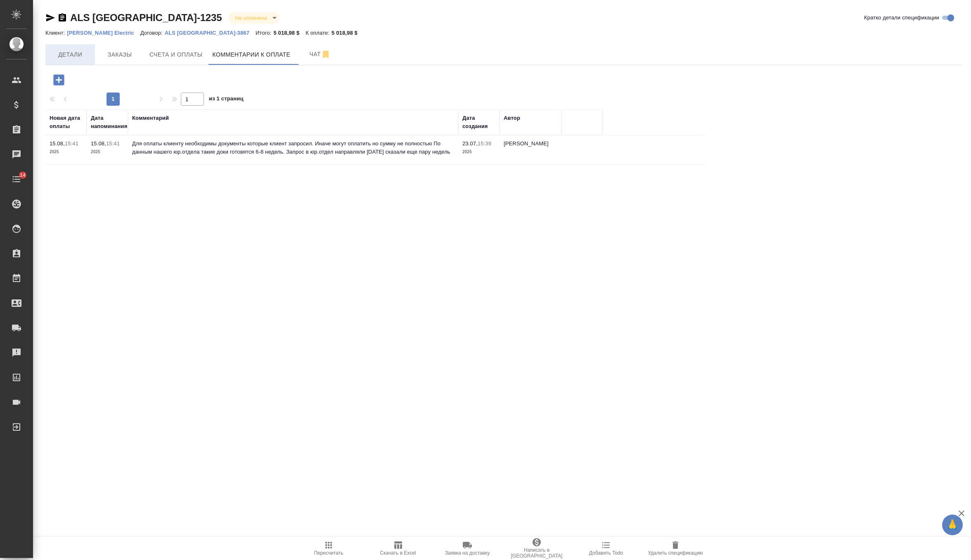
click at [73, 55] on span "Детали" at bounding box center [70, 55] width 40 height 10
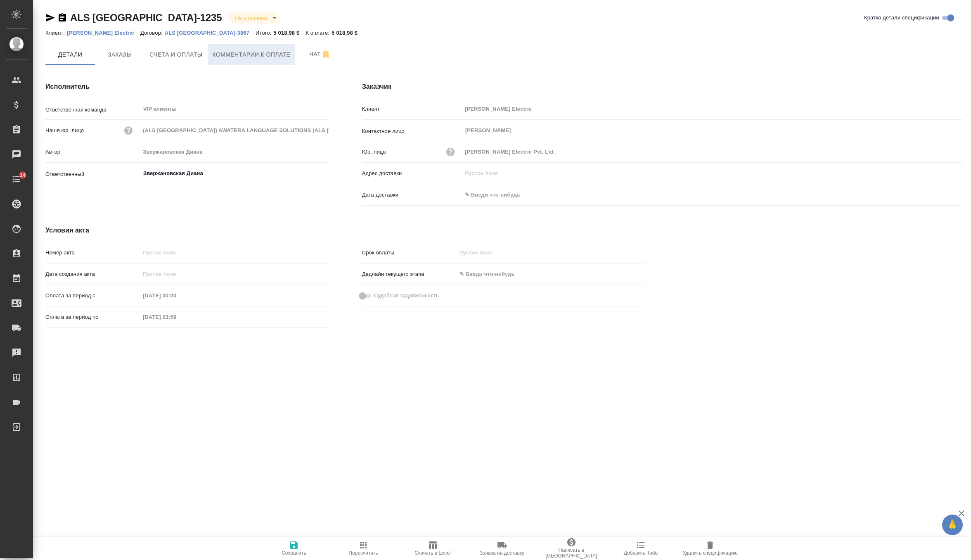
click at [265, 60] on button "Комментарии к оплате" at bounding box center [252, 54] width 88 height 21
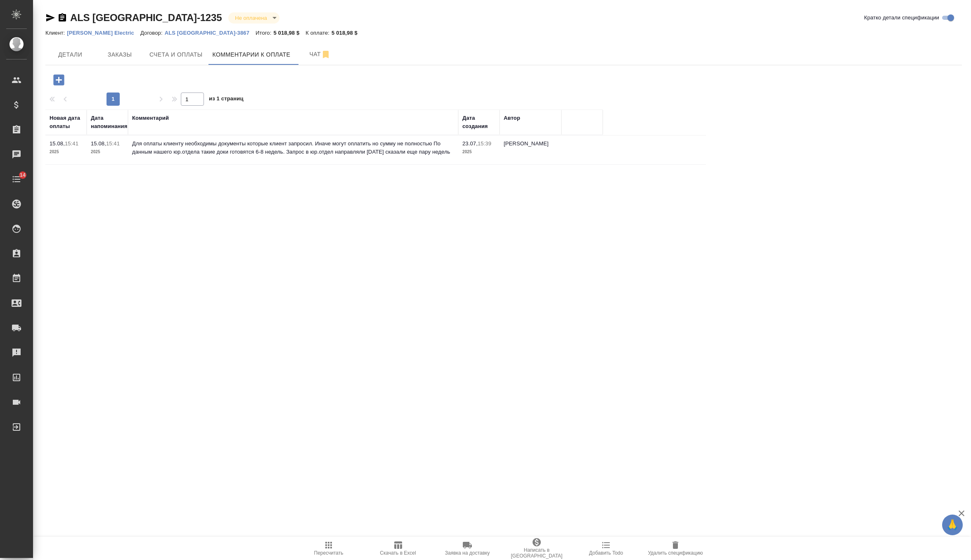
click at [63, 152] on p "2025" at bounding box center [66, 152] width 33 height 8
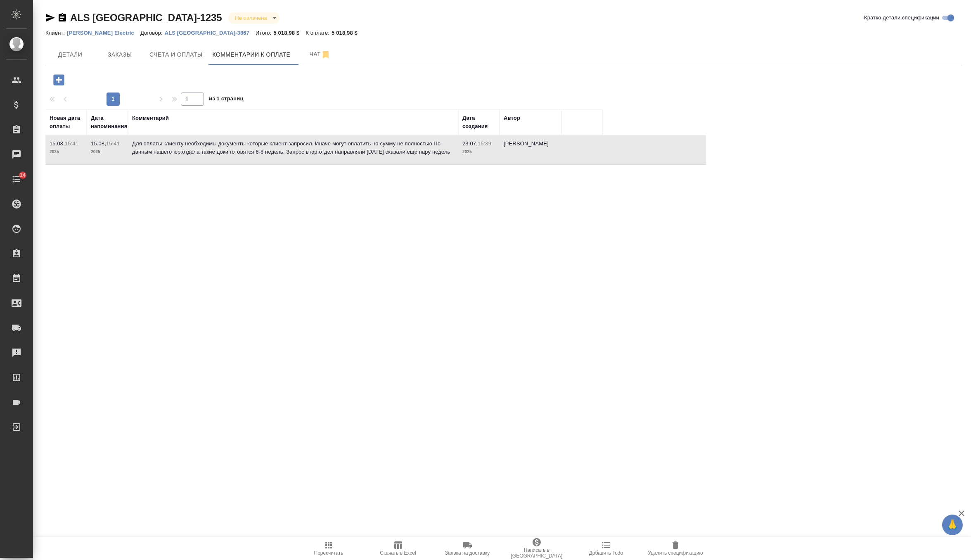
click at [63, 152] on p "2025" at bounding box center [66, 152] width 33 height 8
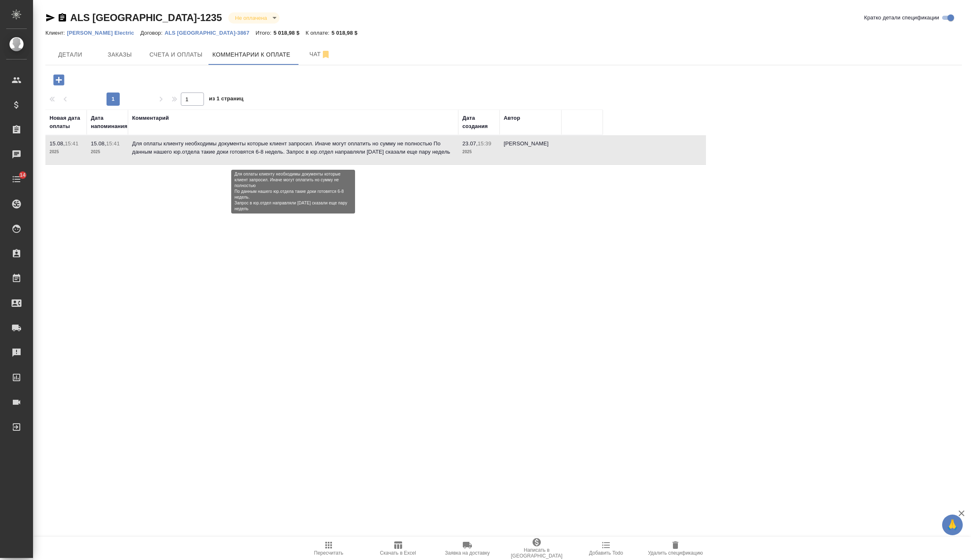
click at [178, 148] on p "Для оплаты клиенту необходимы документы которые клиент запросил. Иначе могут оп…" at bounding box center [293, 148] width 322 height 17
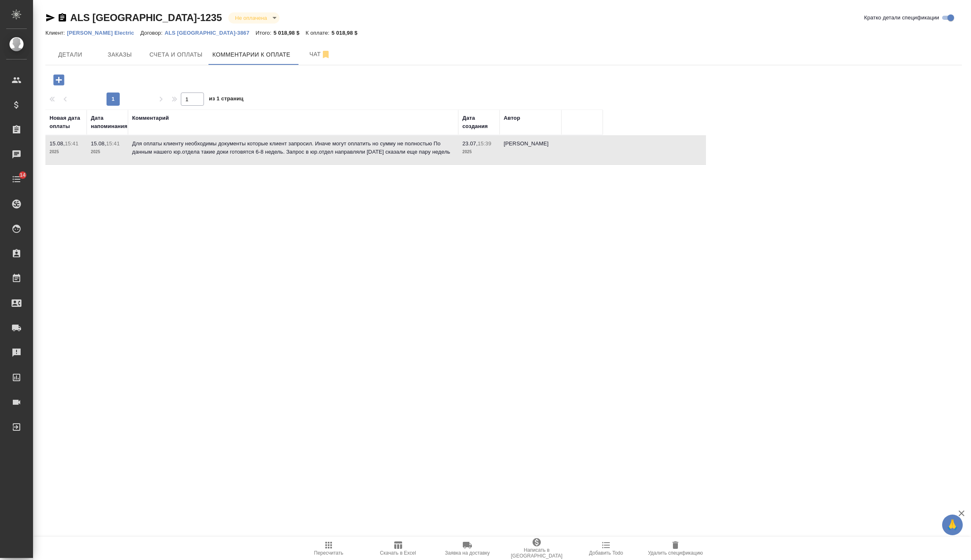
click at [58, 73] on icon "button" at bounding box center [59, 80] width 14 height 14
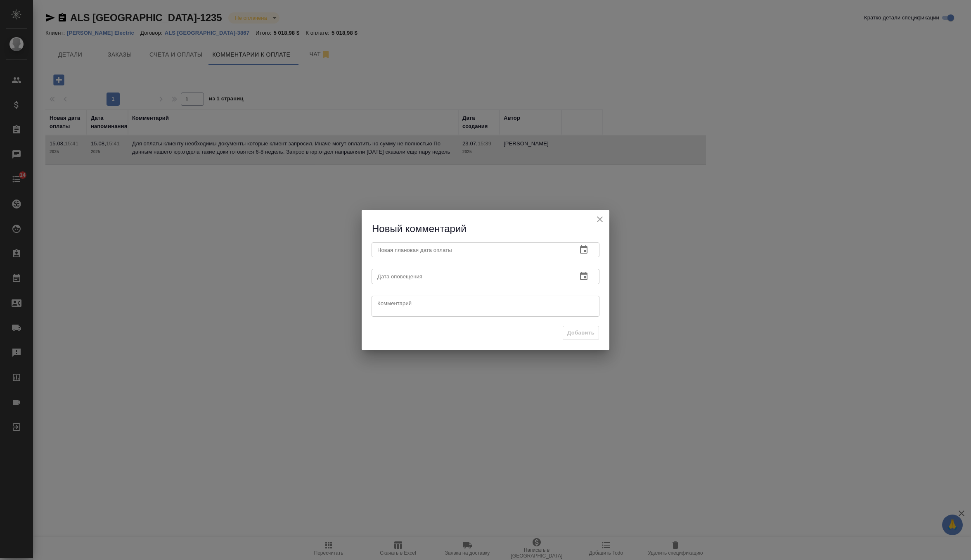
click at [584, 250] on icon "button" at bounding box center [583, 249] width 7 height 8
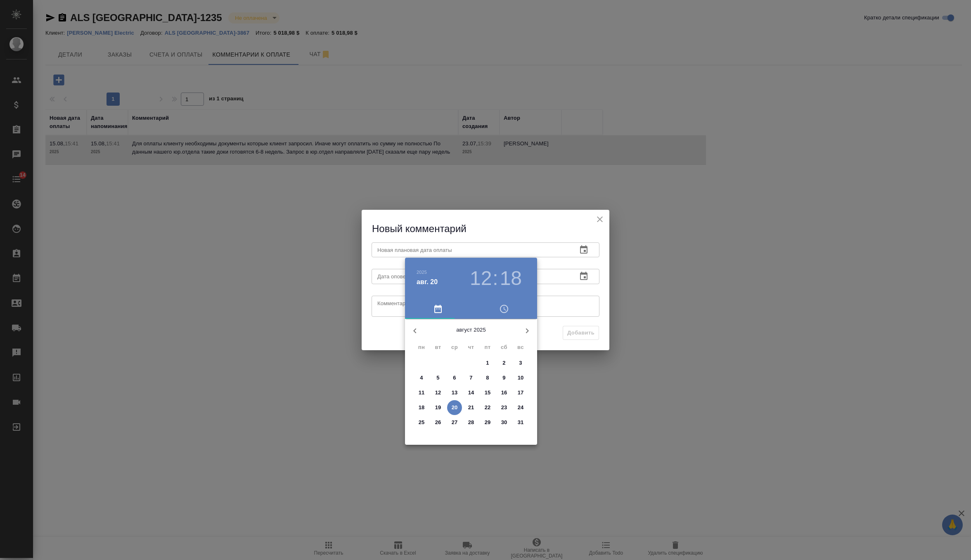
click at [526, 333] on icon "button" at bounding box center [527, 331] width 10 height 10
click at [504, 394] on p "20" at bounding box center [504, 393] width 6 height 8
type input "20.09.2025 12:18"
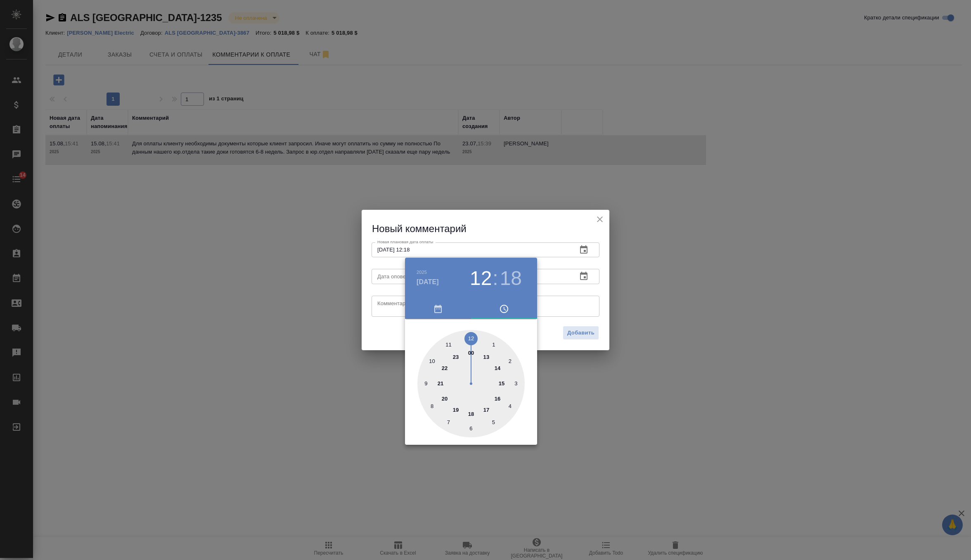
click at [555, 276] on div at bounding box center [485, 280] width 971 height 560
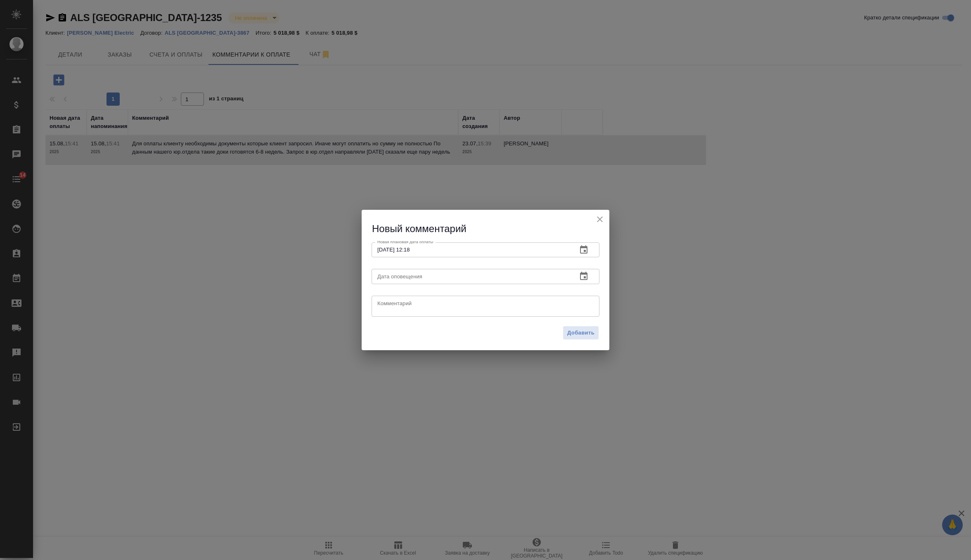
click at [582, 273] on icon "button" at bounding box center [583, 276] width 7 height 8
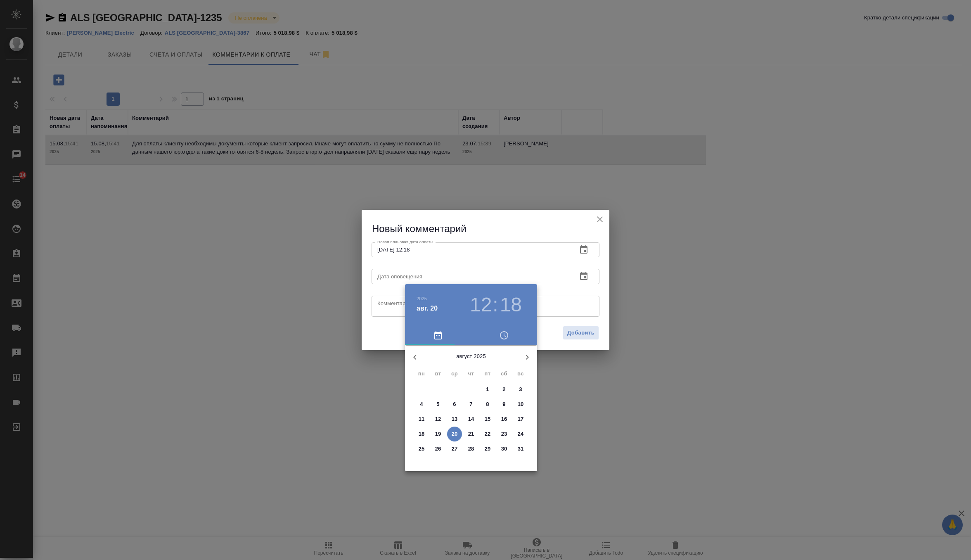
click at [505, 451] on p "30" at bounding box center [504, 449] width 6 height 8
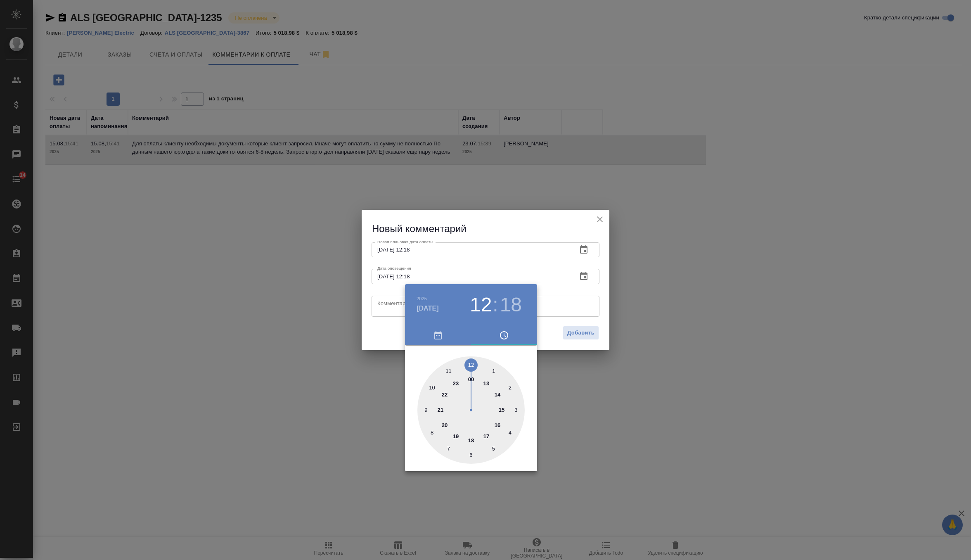
click at [427, 308] on h4 "авг. 30" at bounding box center [428, 309] width 22 height 10
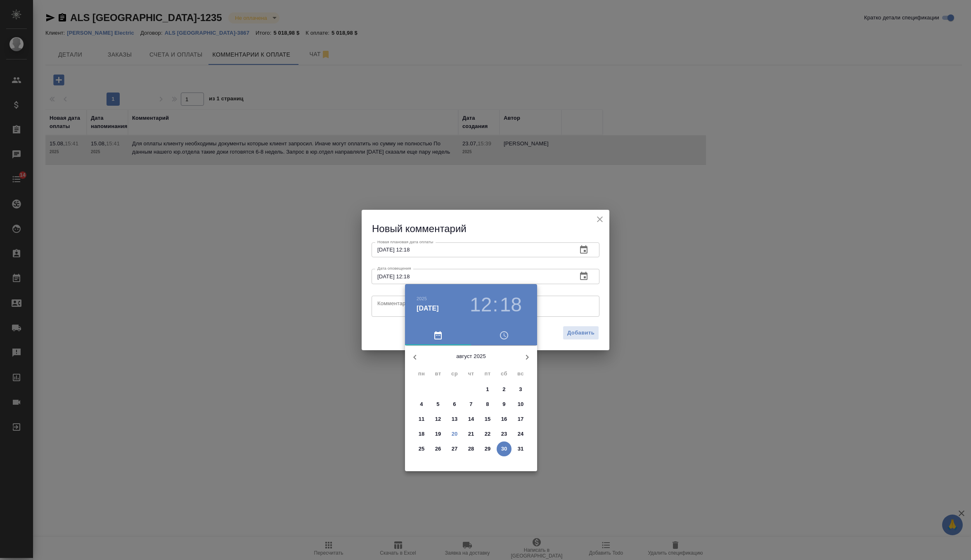
click at [489, 448] on p "29" at bounding box center [488, 449] width 6 height 8
type input "29.08.2025 12:18"
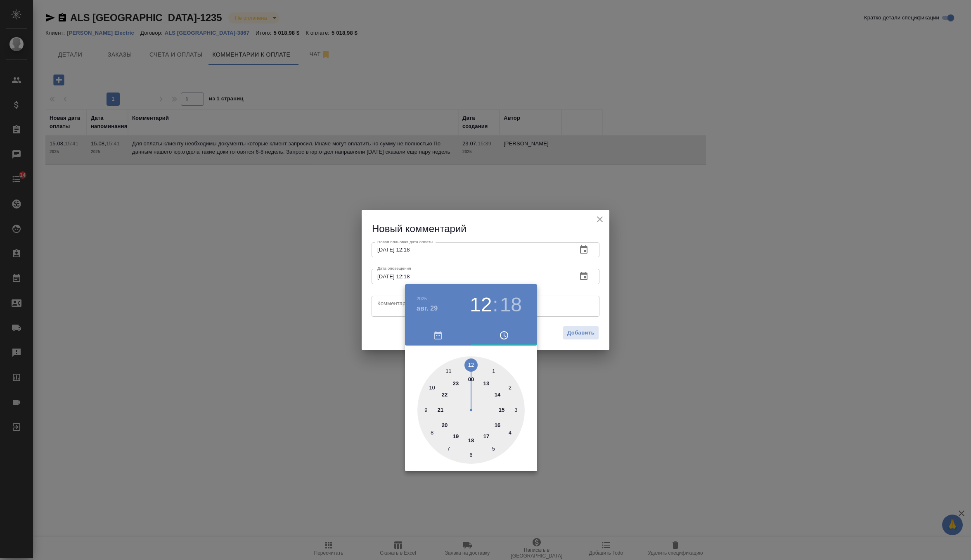
click at [567, 288] on div at bounding box center [485, 280] width 971 height 560
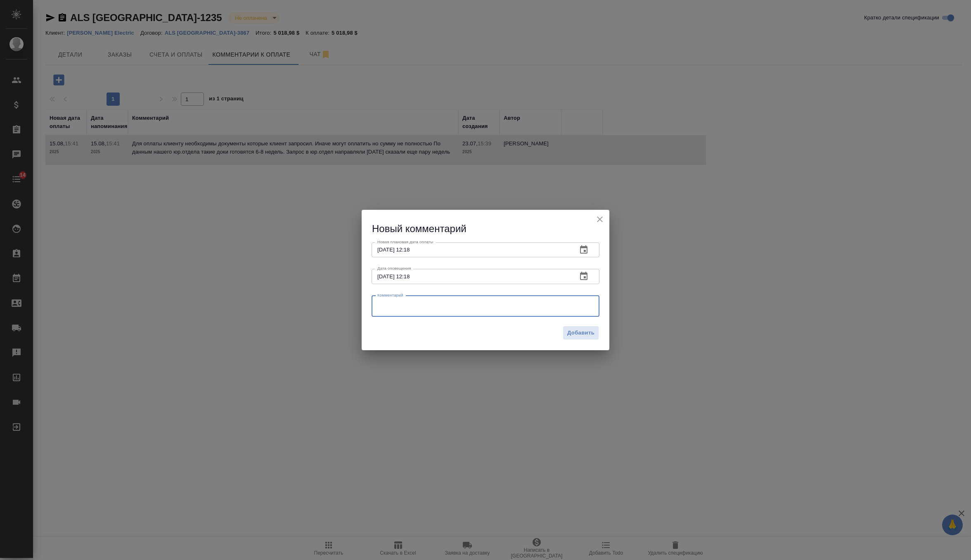
click at [528, 303] on textarea at bounding box center [485, 306] width 216 height 12
type textarea "D"
type textarea "в"
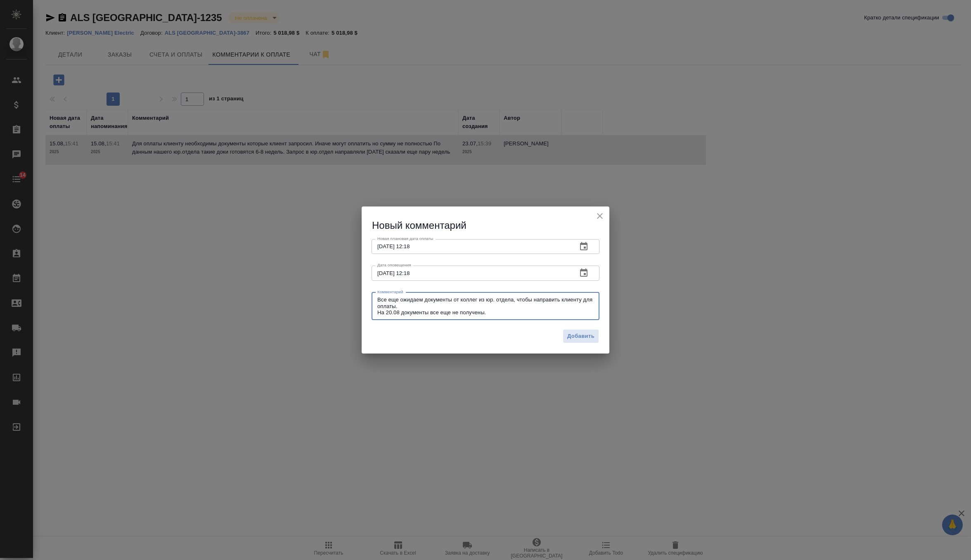
drag, startPoint x: 507, startPoint y: 311, endPoint x: 358, endPoint y: 296, distance: 149.8
click at [358, 296] on div "Новый комментарий Новая плановая дата оплаты 20.09.2025 12:18 Новая плановая да…" at bounding box center [485, 280] width 971 height 560
type textarea "Все еще ожидаем документы от коллег из юр. отдела, чтобы направить клиенту для …"
click at [590, 339] on span "Добавить" at bounding box center [580, 336] width 27 height 9
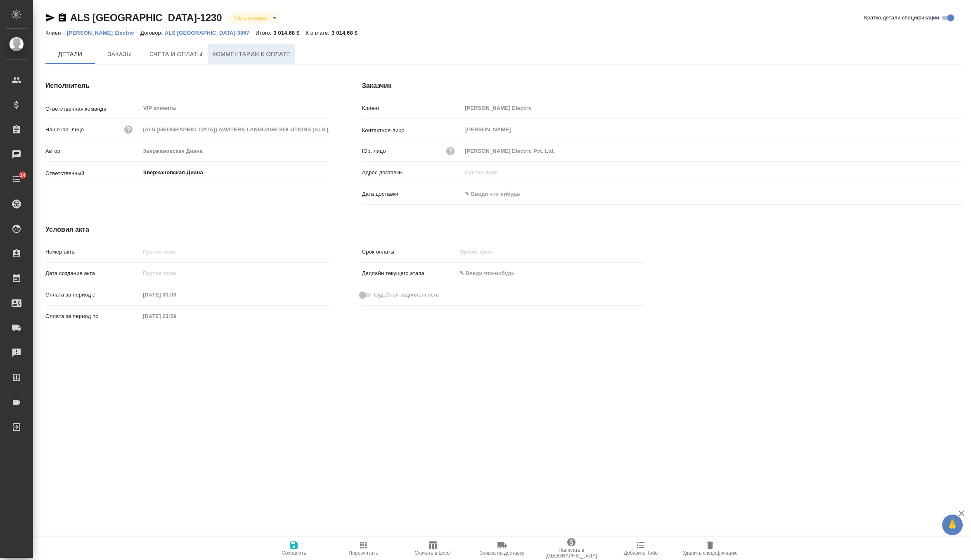
click at [261, 57] on span "Комментарии к оплате" at bounding box center [252, 54] width 78 height 10
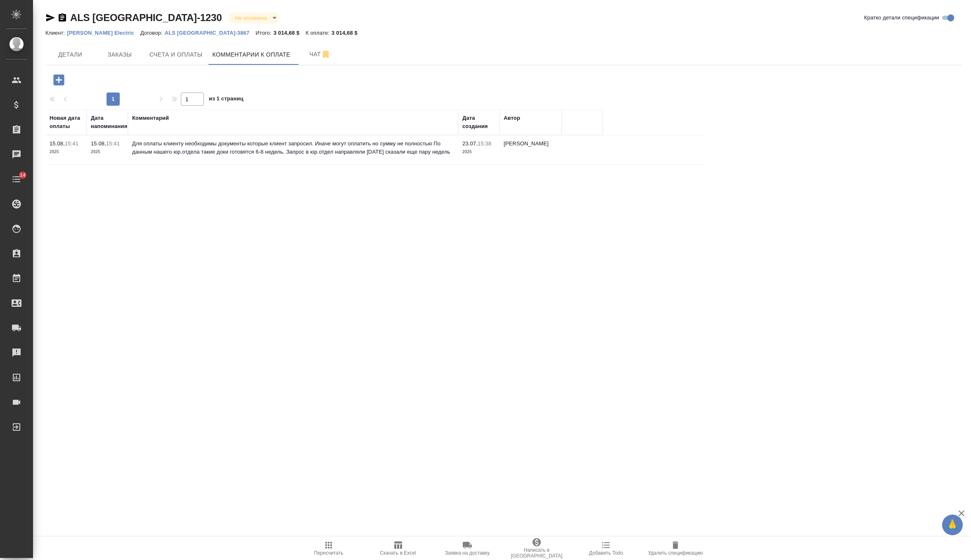
click at [59, 76] on icon "button" at bounding box center [58, 79] width 11 height 11
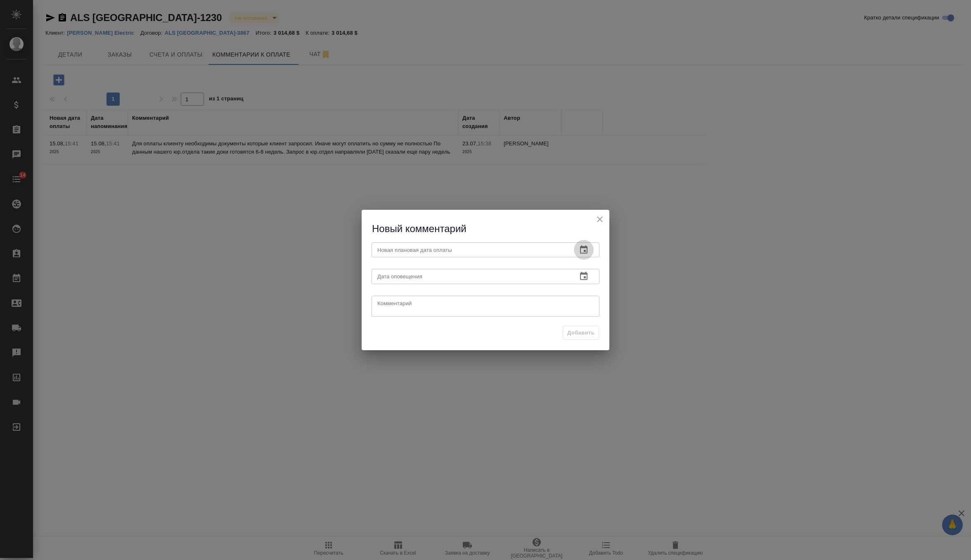
click at [592, 253] on button "button" at bounding box center [584, 250] width 20 height 20
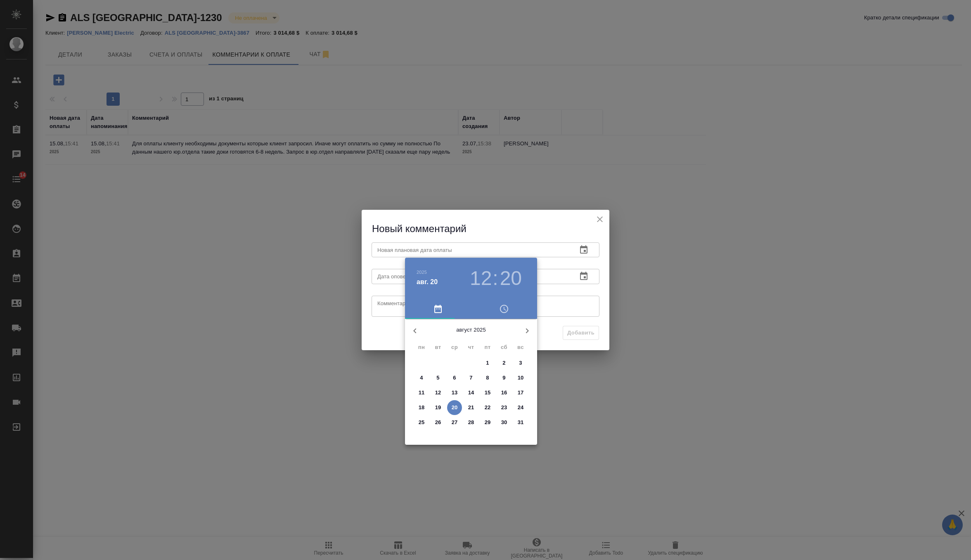
click at [524, 334] on icon "button" at bounding box center [527, 331] width 10 height 10
click at [507, 394] on p "20" at bounding box center [504, 393] width 6 height 8
type input "[DATE] 12:20"
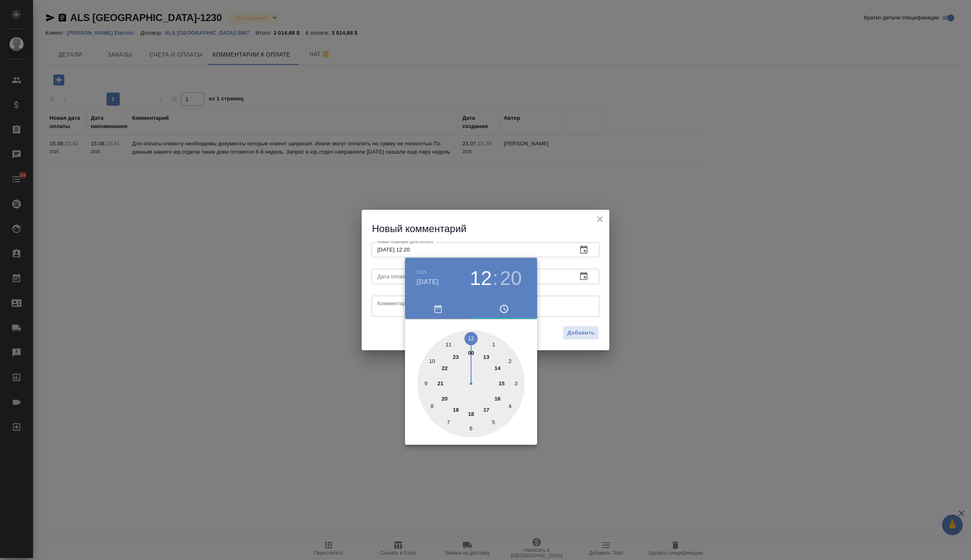
click at [587, 276] on div at bounding box center [485, 280] width 971 height 560
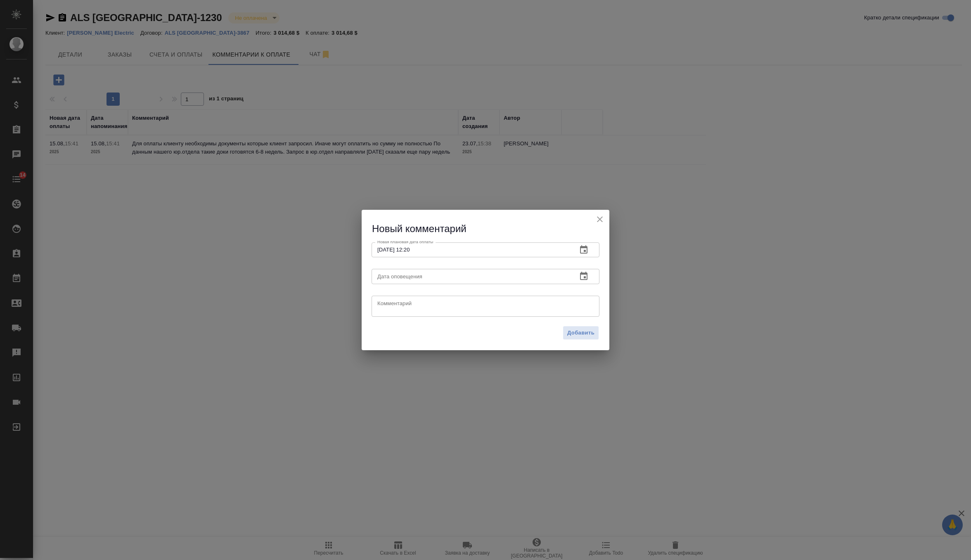
click at [532, 310] on textarea at bounding box center [485, 306] width 216 height 12
paste textarea "Все еще ожидаем документы от коллег из юр. отдела, чтобы направить клиенту для …"
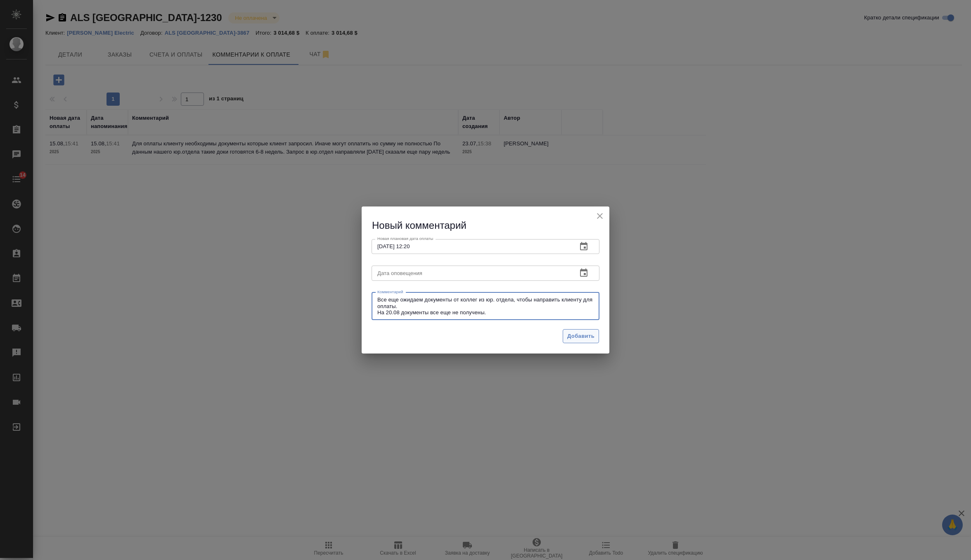
type textarea "Все еще ожидаем документы от коллег из юр. отдела, чтобы направить клиенту для …"
click at [590, 338] on span "Добавить" at bounding box center [580, 336] width 27 height 9
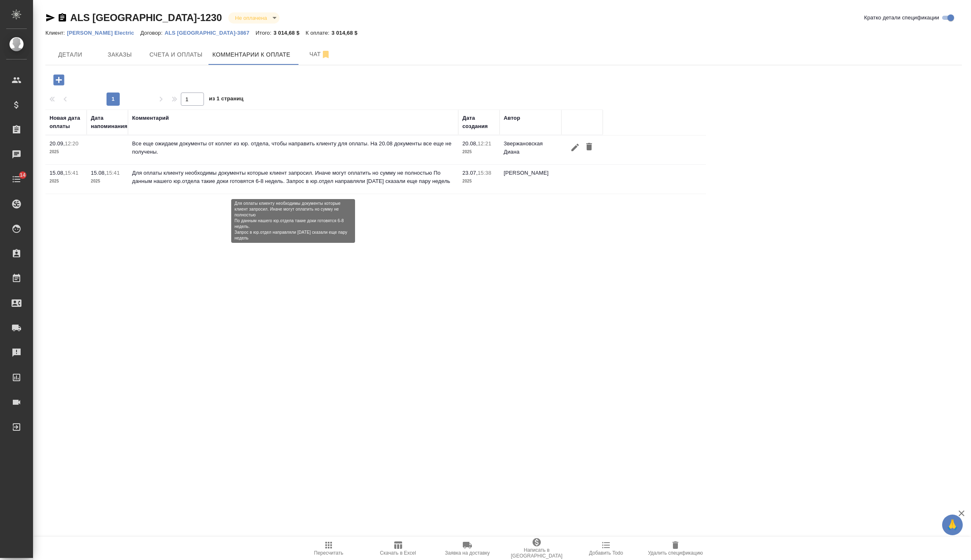
click at [245, 175] on p "Для оплаты клиенту необходимы документы которые клиент запросил. Иначе могут оп…" at bounding box center [293, 177] width 322 height 17
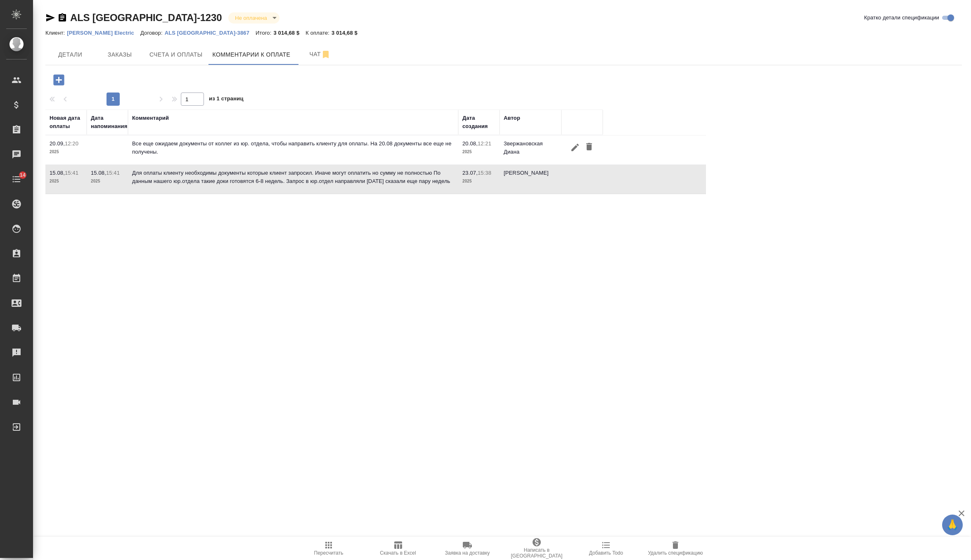
click at [612, 231] on div ".cls-1 fill:#fff; AWATERA Zverzhanovskaya [PERSON_NAME] Спецификации Заказы 0 Ч…" at bounding box center [485, 280] width 971 height 560
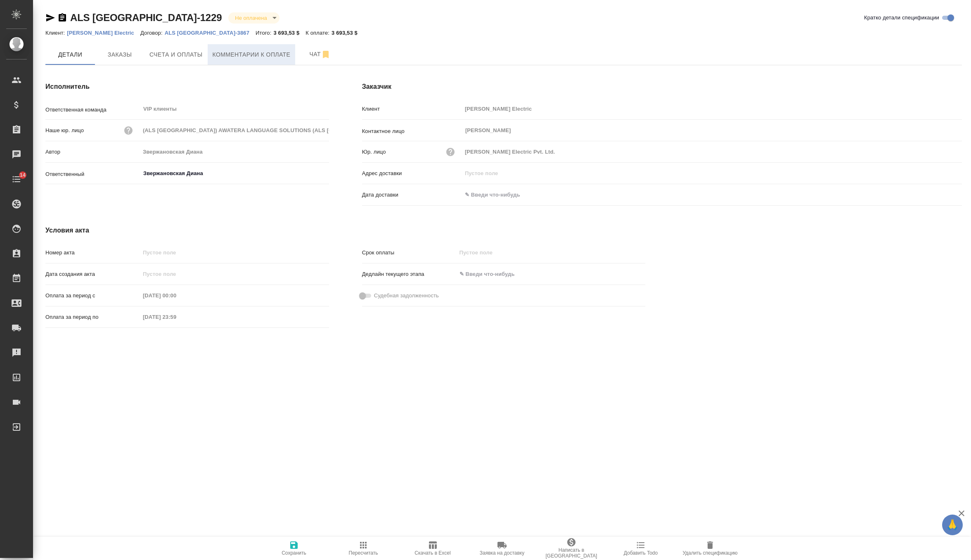
click at [232, 53] on span "Комментарии к оплате" at bounding box center [252, 55] width 78 height 10
click at [244, 58] on span "Комментарии к оплате" at bounding box center [252, 55] width 78 height 10
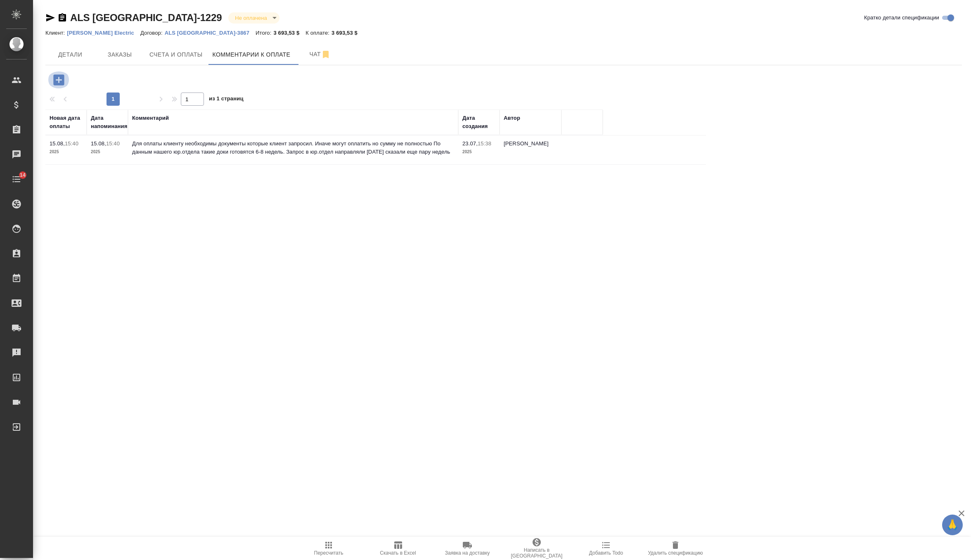
click at [60, 85] on icon "button" at bounding box center [58, 79] width 11 height 11
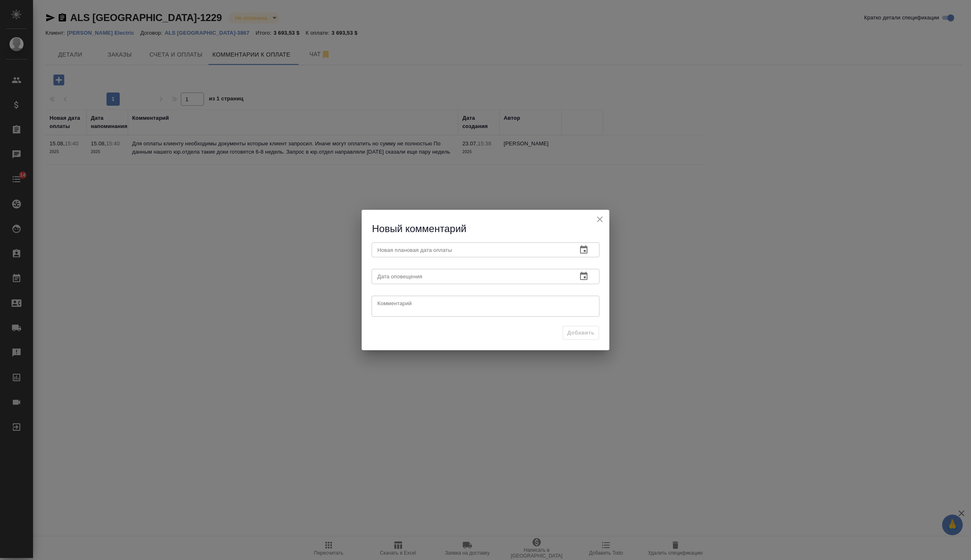
click at [588, 246] on icon "button" at bounding box center [584, 250] width 10 height 10
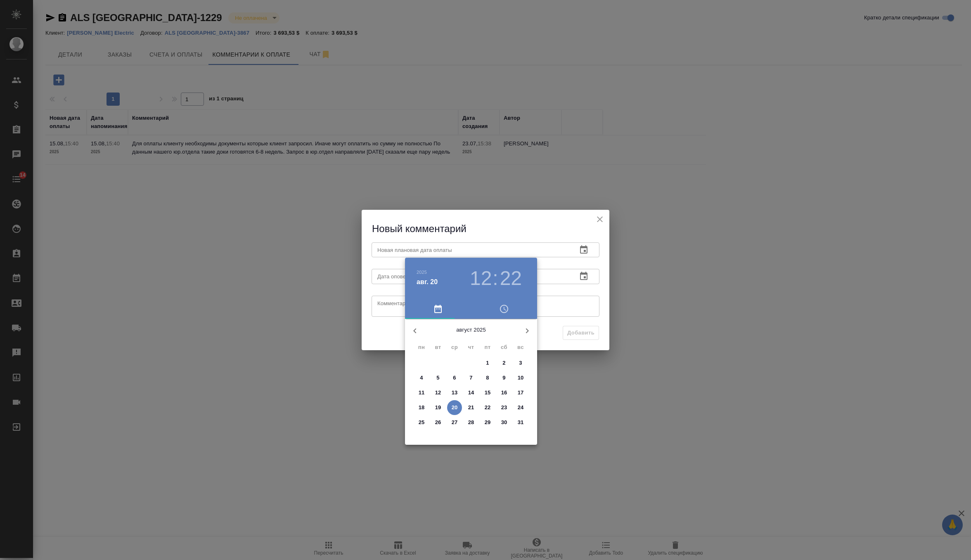
click at [528, 323] on button "button" at bounding box center [527, 331] width 20 height 20
click at [502, 391] on p "20" at bounding box center [504, 393] width 6 height 8
type input "20.09.2025 12:22"
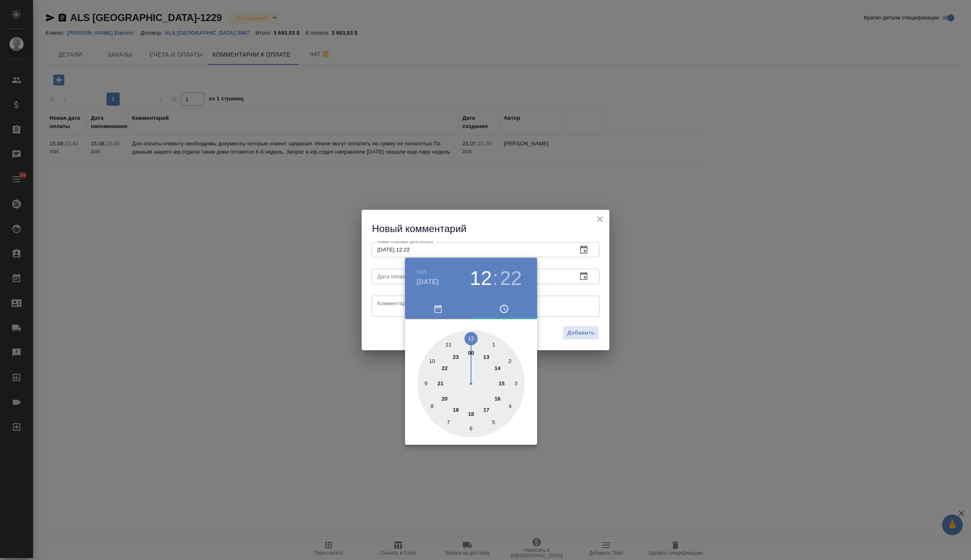
click at [569, 292] on div at bounding box center [485, 280] width 971 height 560
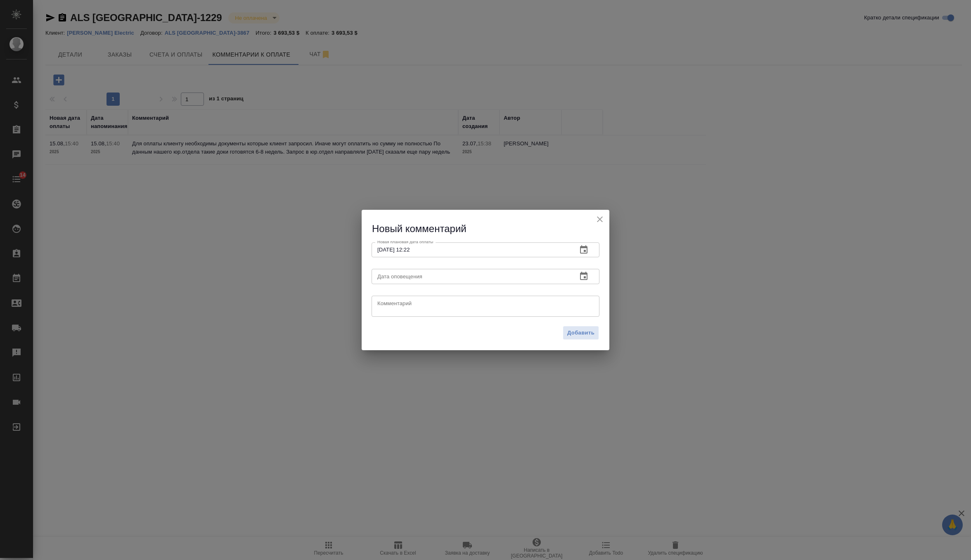
click at [545, 314] on div "x Комментарий" at bounding box center [486, 306] width 228 height 21
paste textarea "Все еще ожидаем документы от коллег из юр. отдела, чтобы направить клиенту для …"
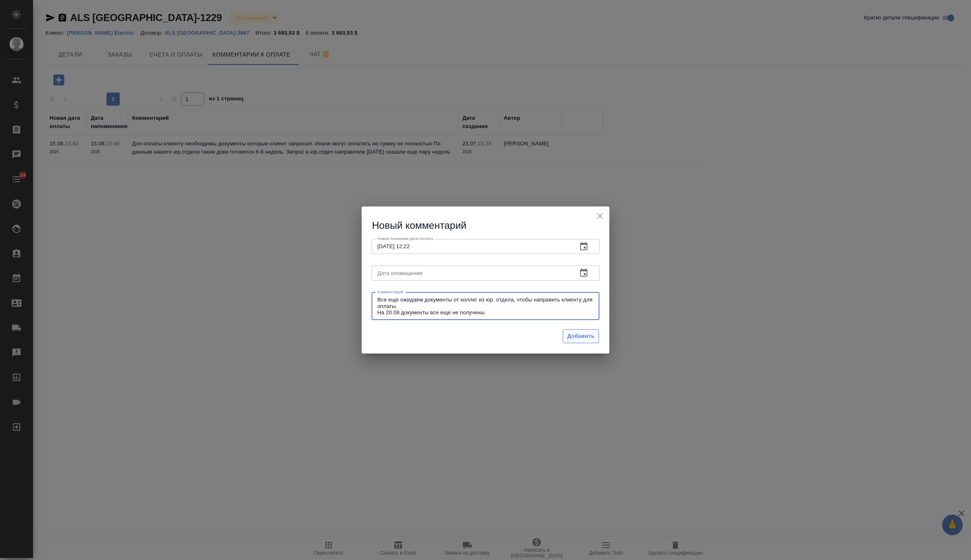
type textarea "Все еще ожидаем документы от коллег из юр. отдела, чтобы направить клиенту для …"
click at [585, 339] on span "Добавить" at bounding box center [580, 336] width 27 height 9
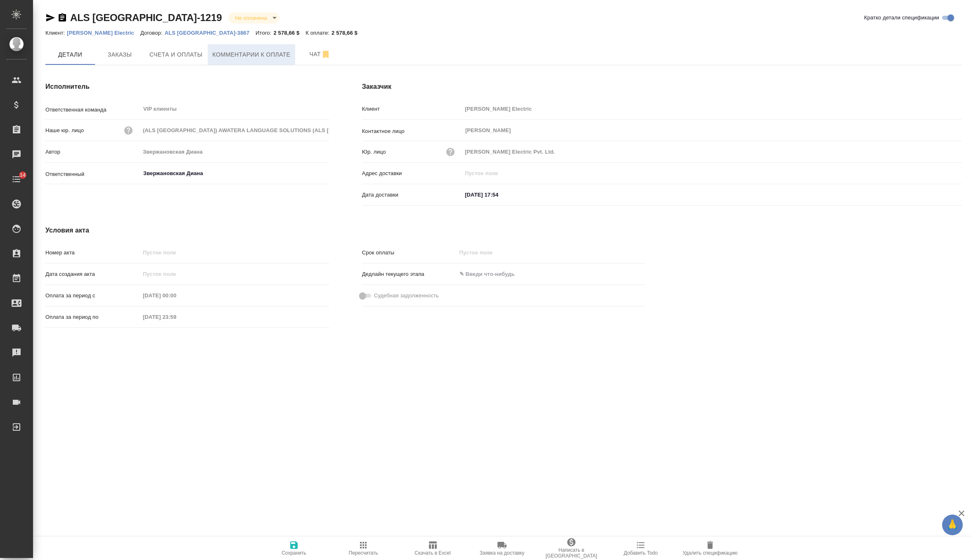
click at [243, 56] on span "Комментарии к оплате" at bounding box center [252, 55] width 78 height 10
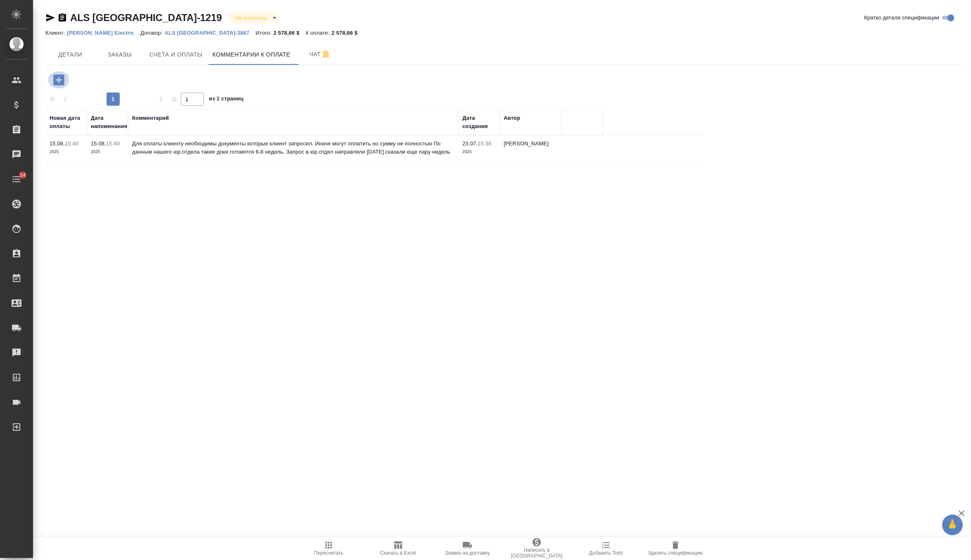
click at [60, 82] on icon "button" at bounding box center [58, 79] width 11 height 11
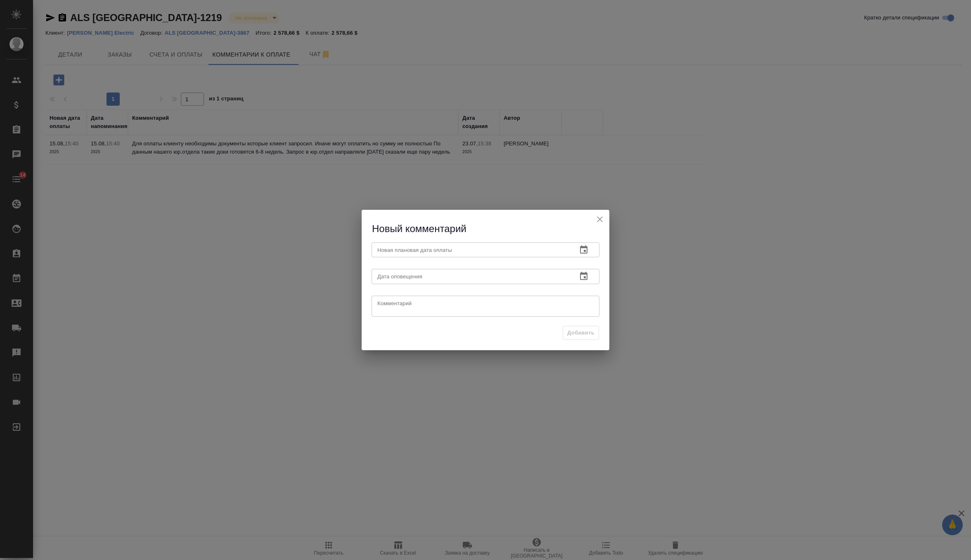
click at [467, 247] on input "text" at bounding box center [471, 249] width 199 height 15
click at [583, 251] on icon "button" at bounding box center [584, 250] width 10 height 10
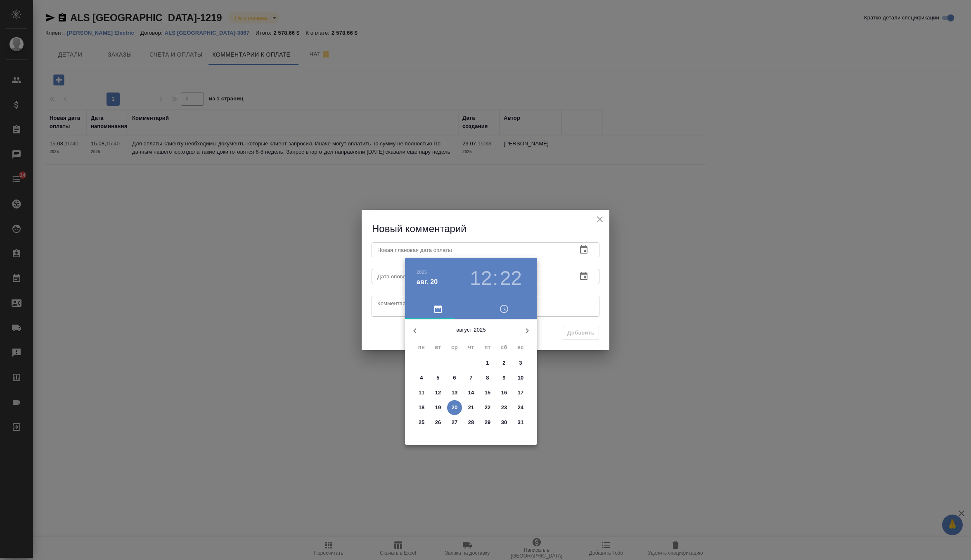
click at [523, 330] on icon "button" at bounding box center [527, 331] width 10 height 10
click at [504, 395] on p "20" at bounding box center [504, 393] width 6 height 8
type input "20.09.2025 12:22"
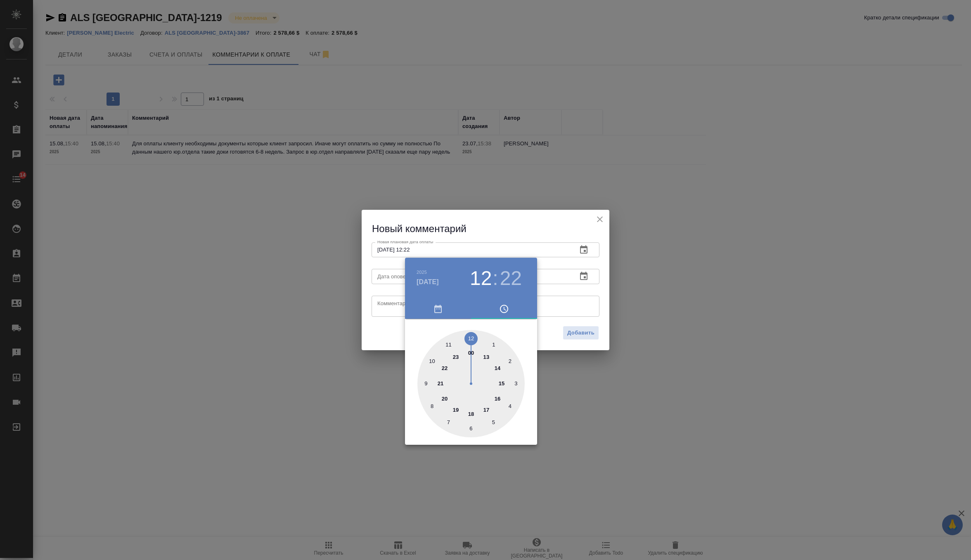
click at [562, 310] on div at bounding box center [485, 280] width 971 height 560
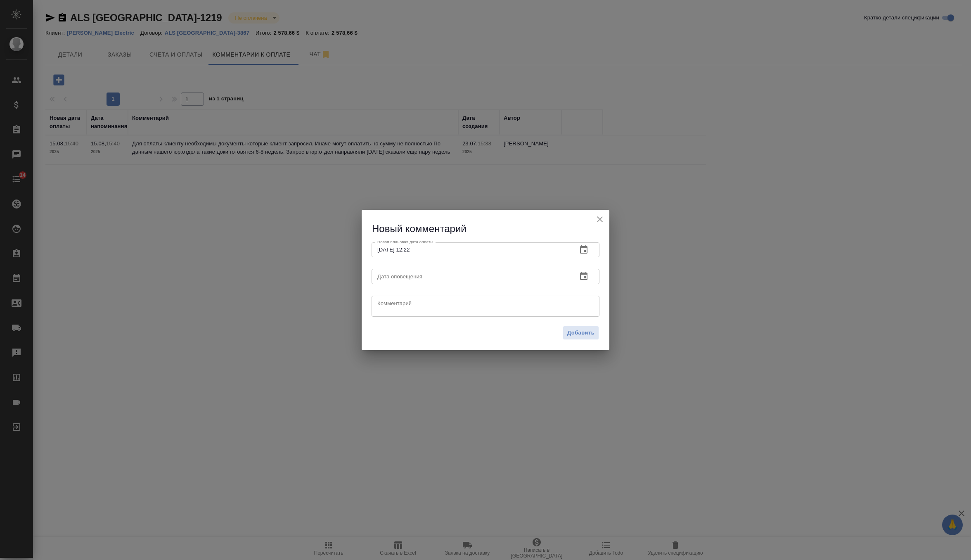
click at [527, 308] on textarea at bounding box center [485, 306] width 216 height 12
paste textarea "Все еще ожидаем документы от коллег из юр. отдела, чтобы направить клиенту для …"
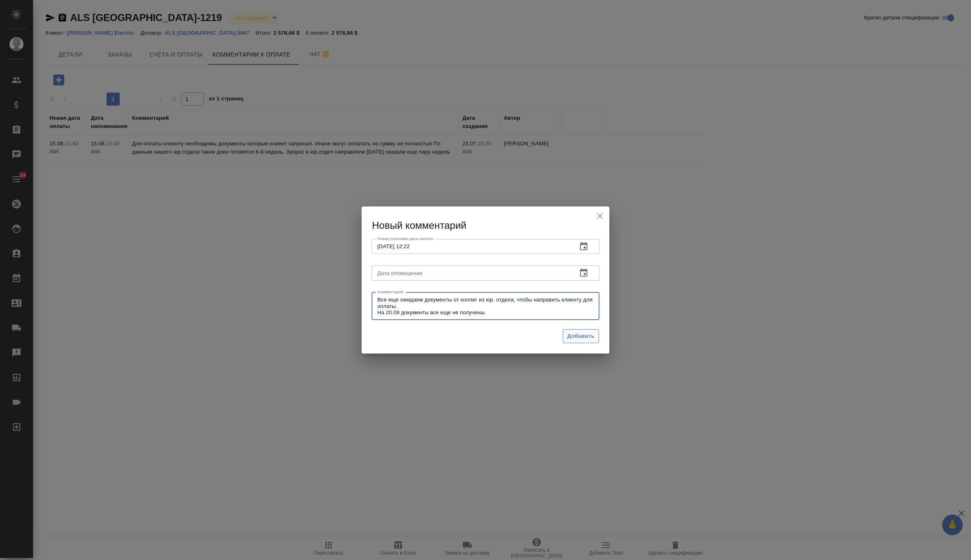
type textarea "Все еще ожидаем документы от коллег из юр. отдела, чтобы направить клиенту для …"
click at [595, 340] on button "Добавить" at bounding box center [581, 336] width 36 height 14
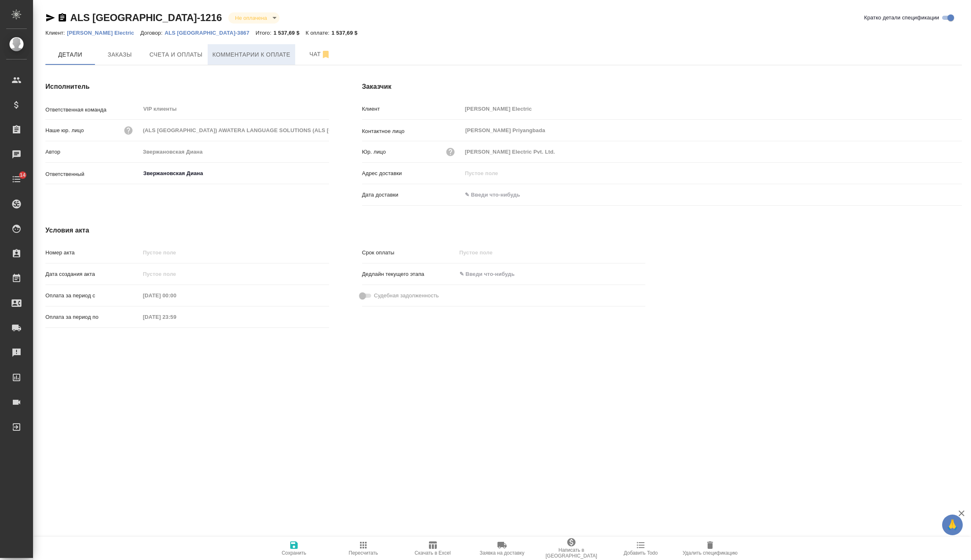
click at [270, 50] on span "Комментарии к оплате" at bounding box center [252, 55] width 78 height 10
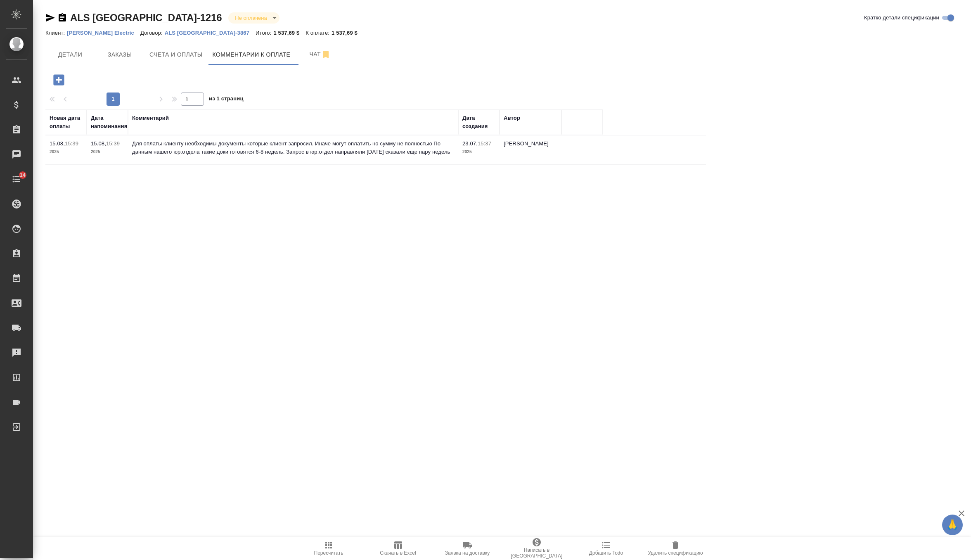
click at [59, 82] on icon "button" at bounding box center [58, 79] width 11 height 11
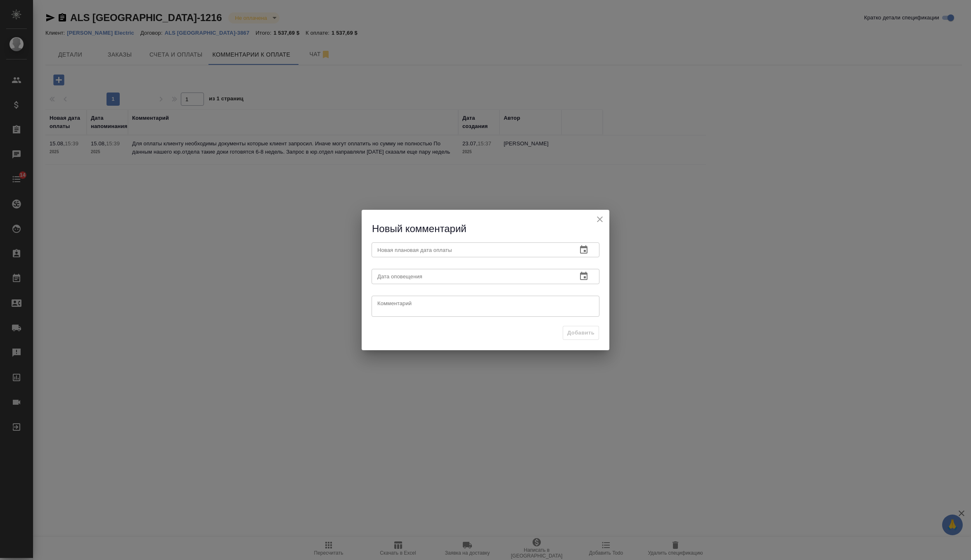
click at [588, 245] on icon "button" at bounding box center [584, 250] width 10 height 10
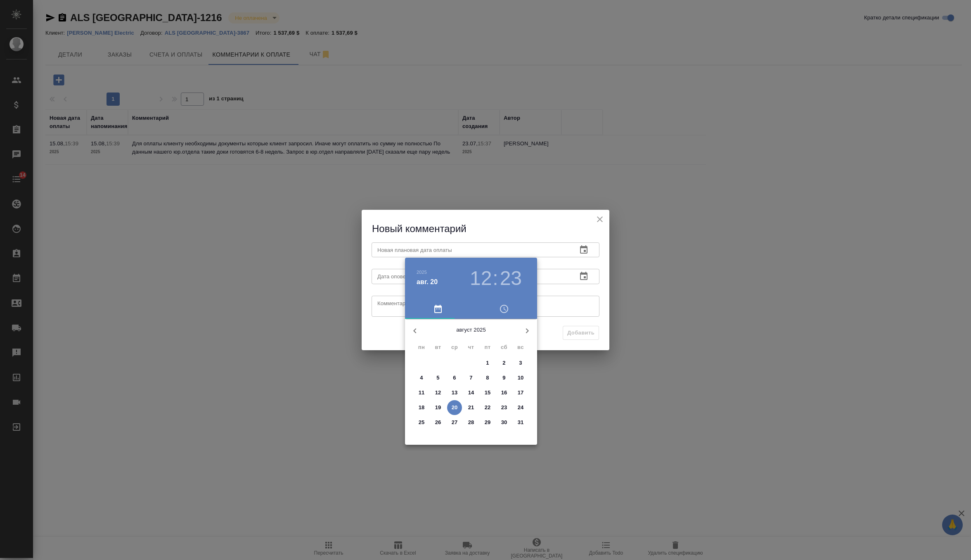
click at [524, 328] on icon "button" at bounding box center [527, 331] width 10 height 10
click at [503, 392] on p "20" at bounding box center [504, 393] width 6 height 8
type input "20.09.2025 12:23"
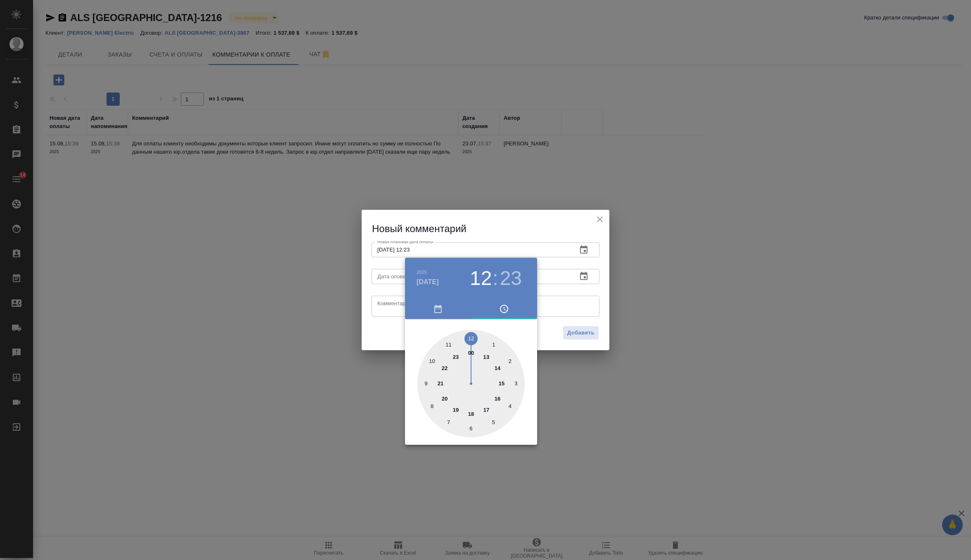
click at [565, 304] on div at bounding box center [485, 280] width 971 height 560
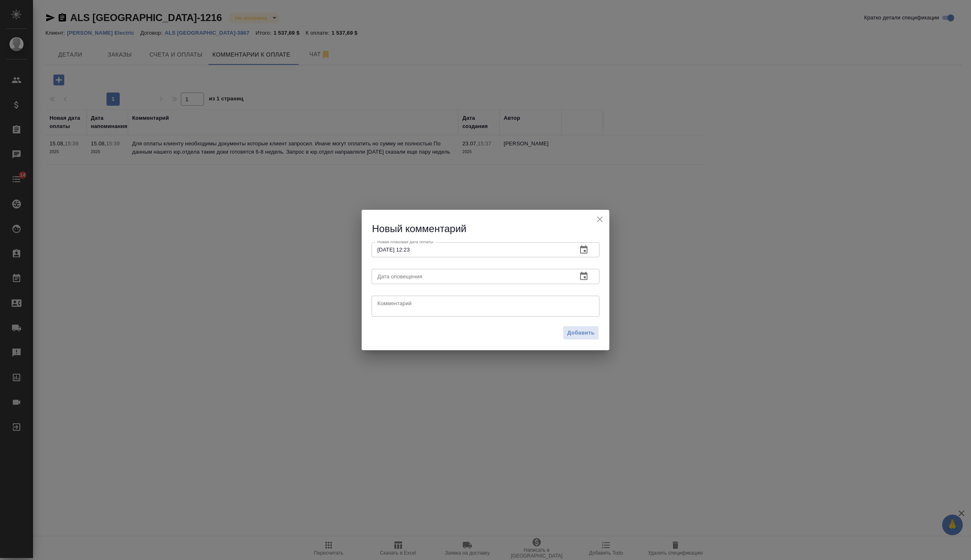
click at [536, 305] on textarea at bounding box center [485, 306] width 216 height 12
paste textarea "Все еще ожидаем документы от коллег из юр. отдела, чтобы направить клиенту для …"
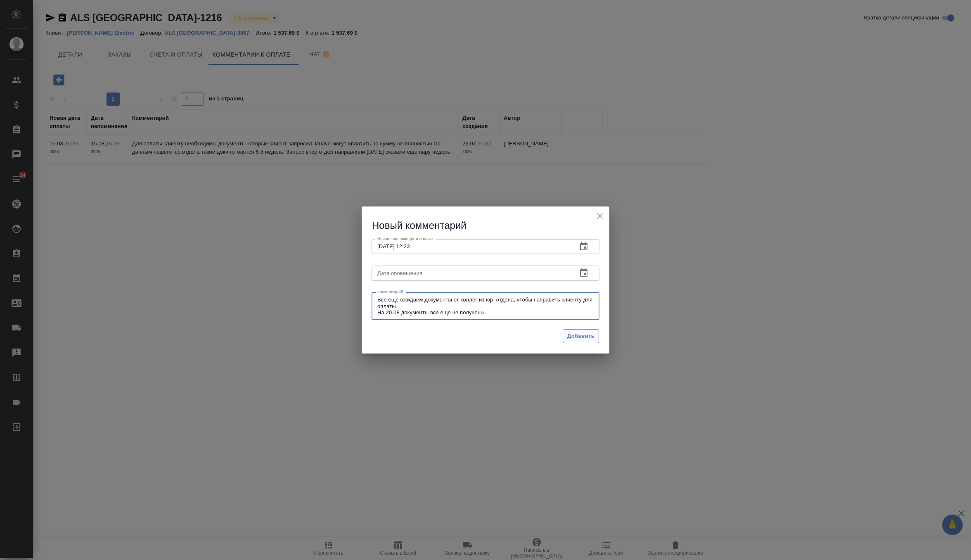
type textarea "Все еще ожидаем документы от коллег из юр. отдела, чтобы направить клиенту для …"
click at [596, 342] on button "Добавить" at bounding box center [581, 336] width 36 height 14
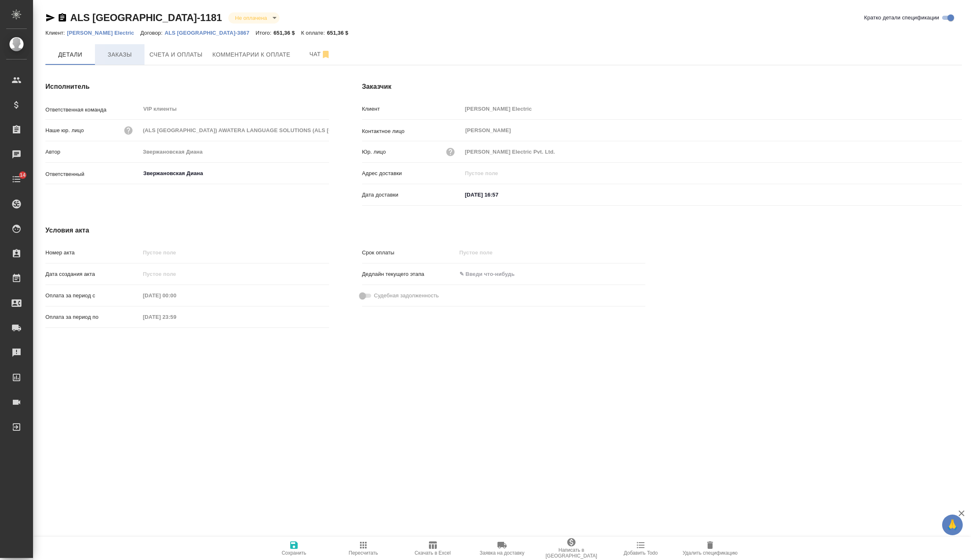
click at [131, 58] on span "Заказы" at bounding box center [120, 55] width 40 height 10
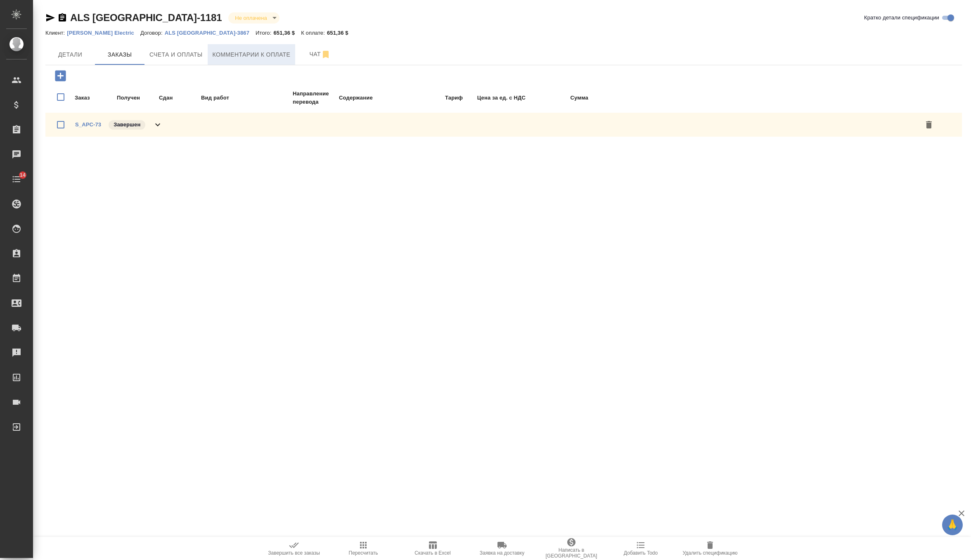
click at [242, 52] on span "Комментарии к оплате" at bounding box center [252, 55] width 78 height 10
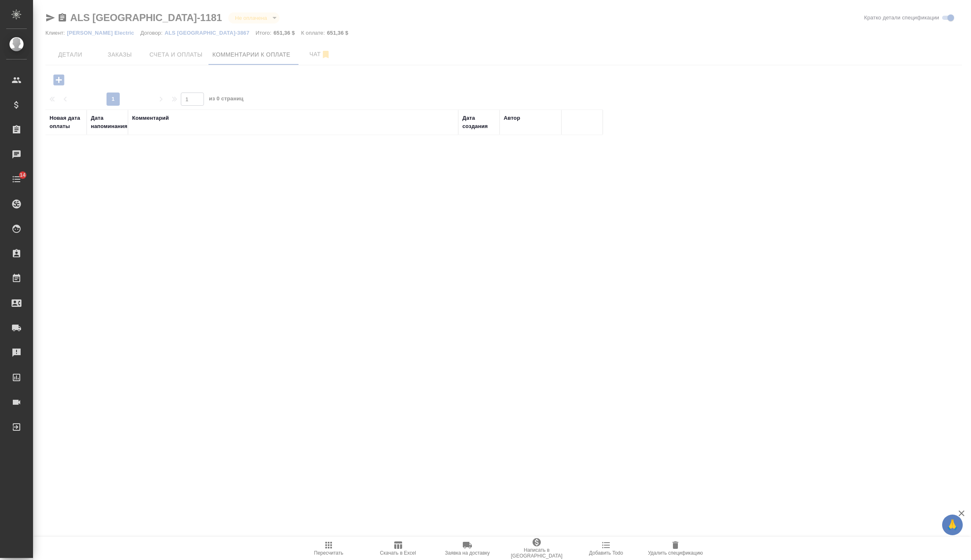
click at [59, 79] on icon "button" at bounding box center [58, 79] width 11 height 11
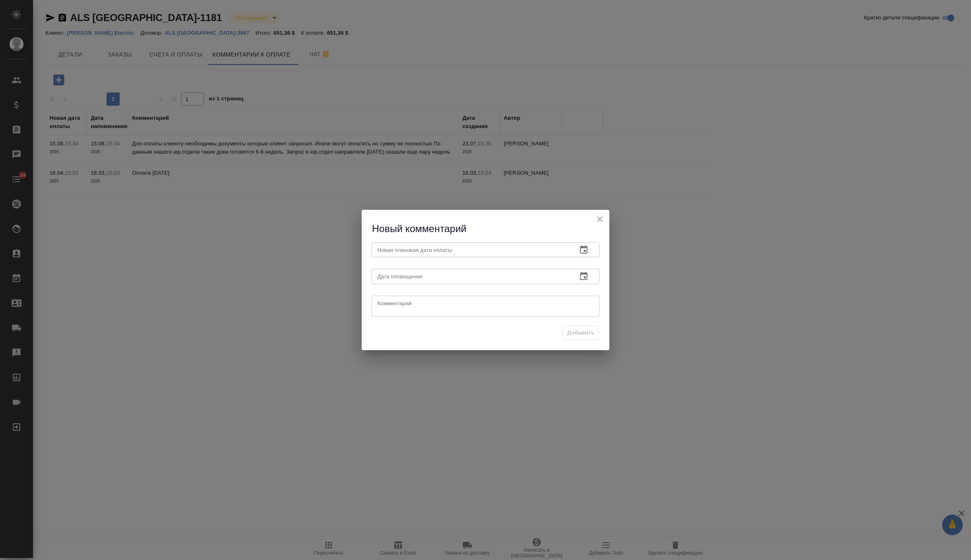
click at [463, 247] on input "text" at bounding box center [471, 249] width 199 height 15
click at [587, 247] on icon "button" at bounding box center [583, 249] width 7 height 8
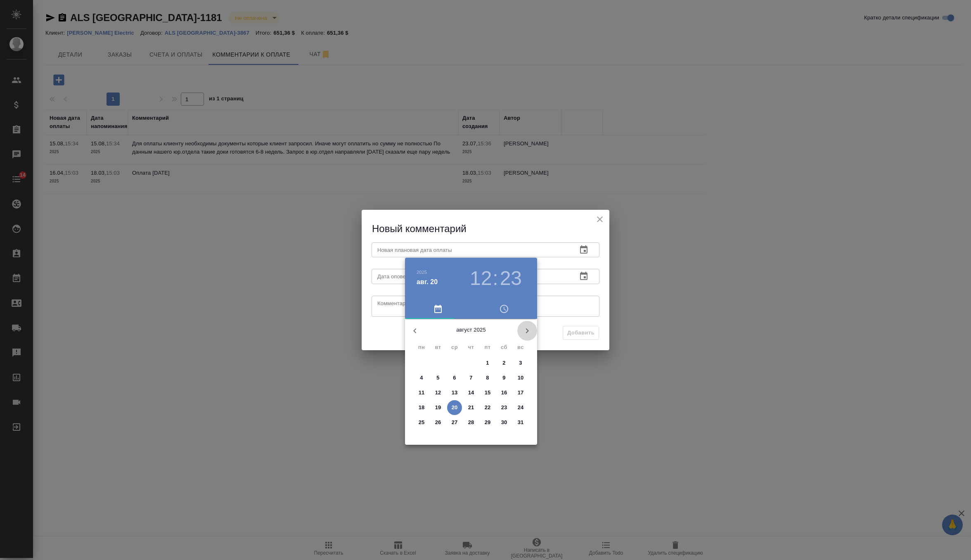
click at [526, 331] on icon "button" at bounding box center [527, 331] width 10 height 10
click at [503, 392] on p "20" at bounding box center [504, 393] width 6 height 8
type input "[DATE] 12:23"
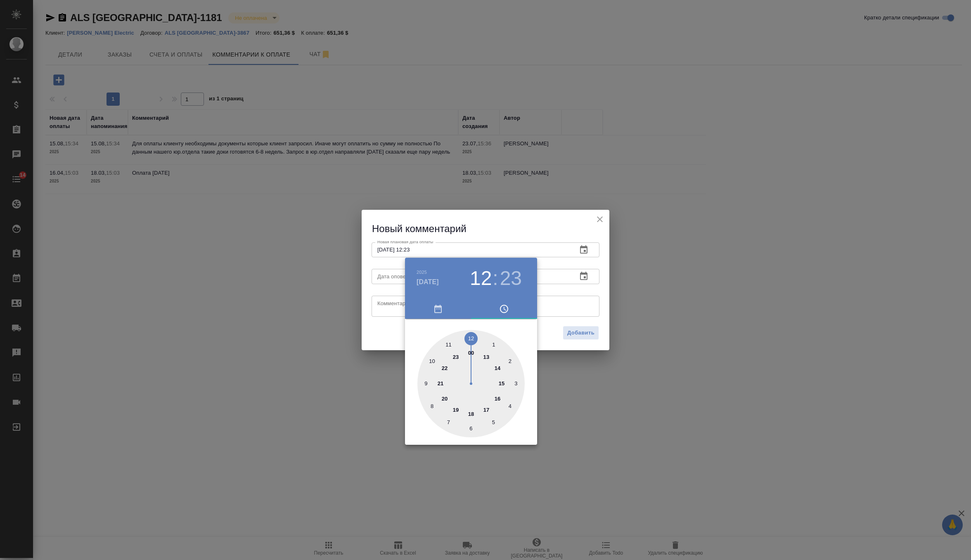
click at [557, 306] on div at bounding box center [485, 280] width 971 height 560
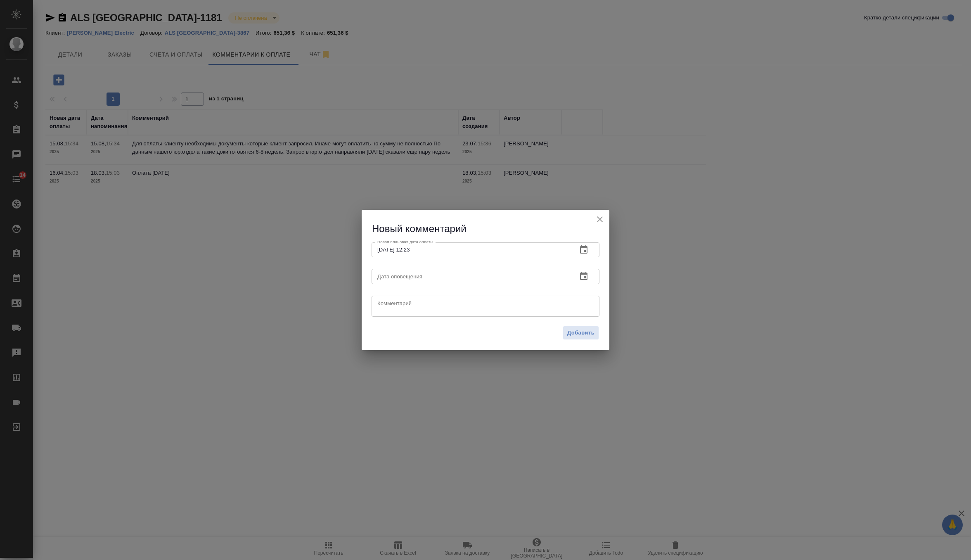
click at [511, 318] on div "Комментарий x Комментарий" at bounding box center [485, 305] width 235 height 33
click at [498, 311] on textarea at bounding box center [485, 306] width 216 height 12
paste textarea "Все еще ожидаем документы от коллег из юр. отдела, чтобы направить клиенту для …"
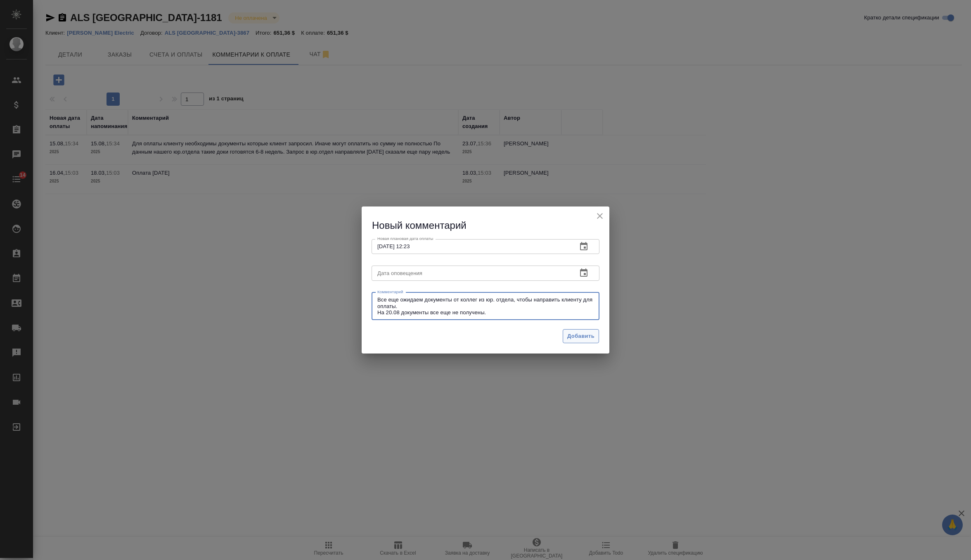
type textarea "Все еще ожидаем документы от коллег из юр. отдела, чтобы направить клиенту для …"
click at [592, 335] on span "Добавить" at bounding box center [580, 336] width 27 height 9
